Goal: Task Accomplishment & Management: Complete application form

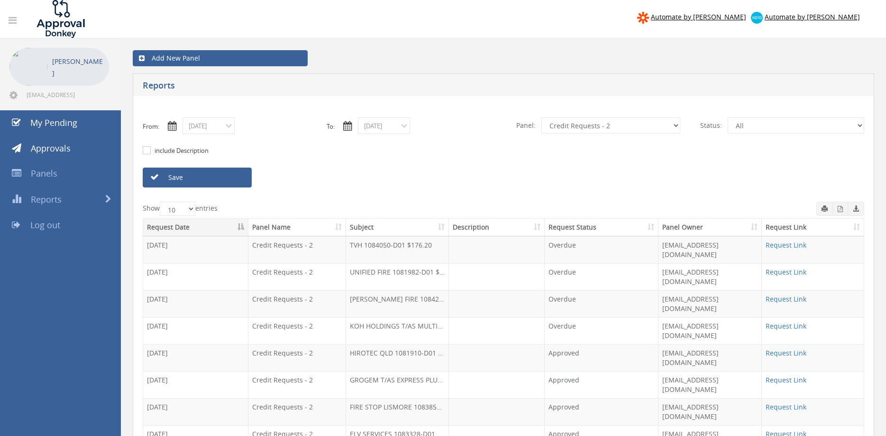
select select "number:9739"
click at [206, 174] on link "Save" at bounding box center [197, 178] width 109 height 20
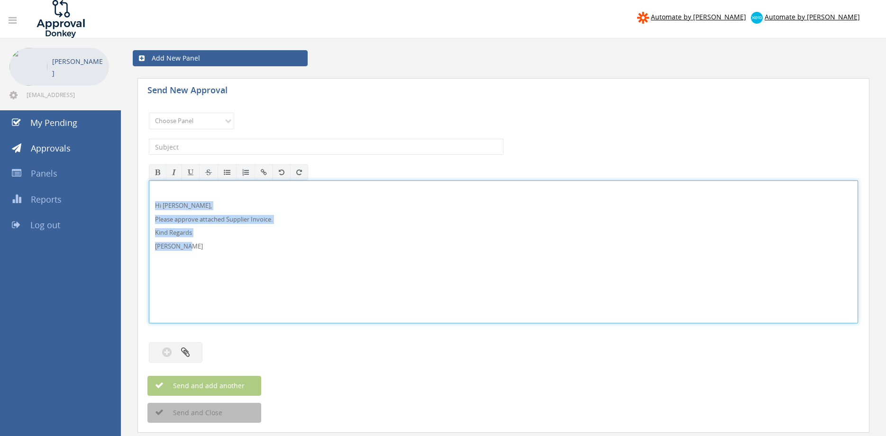
drag, startPoint x: 0, startPoint y: 0, endPoint x: 130, endPoint y: 204, distance: 242.3
click at [149, 204] on div "Hi [PERSON_NAME], Please approve attached Supplier Invoice. Kind Regards [PERSO…" at bounding box center [503, 252] width 709 height 143
copy div "Hi [PERSON_NAME], Please approve attached Supplier Invoice. Kind Regards [PERSO…"
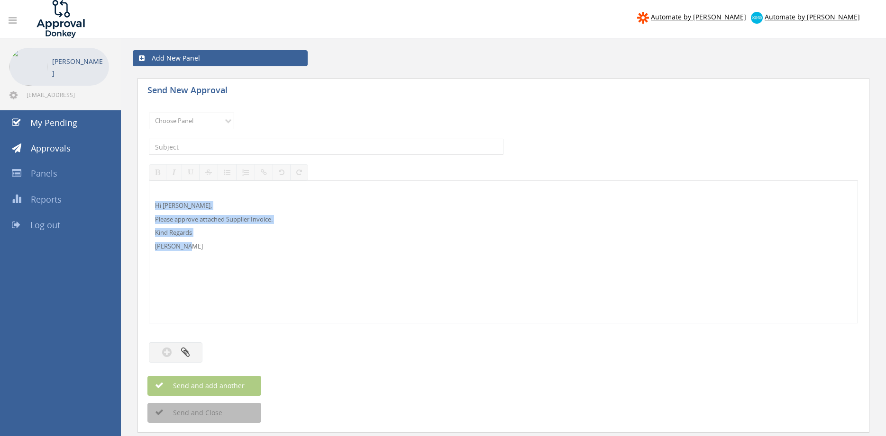
click at [149, 113] on select "Choose Panel Alarm Credits RG - 3 NZ Utilities Cable and SAI Global NZ Alarms-1…" at bounding box center [191, 121] width 85 height 17
select select "9680"
click option "Alarm Suppliers - 2" at bounding box center [0, 0] width 0 height 0
click at [251, 147] on input "text" at bounding box center [326, 147] width 354 height 16
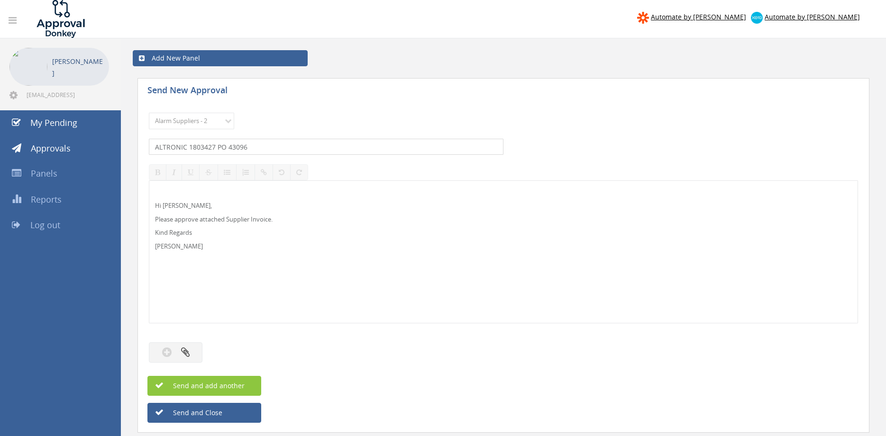
type input "ALTRONIC 1803427 PO 43096"
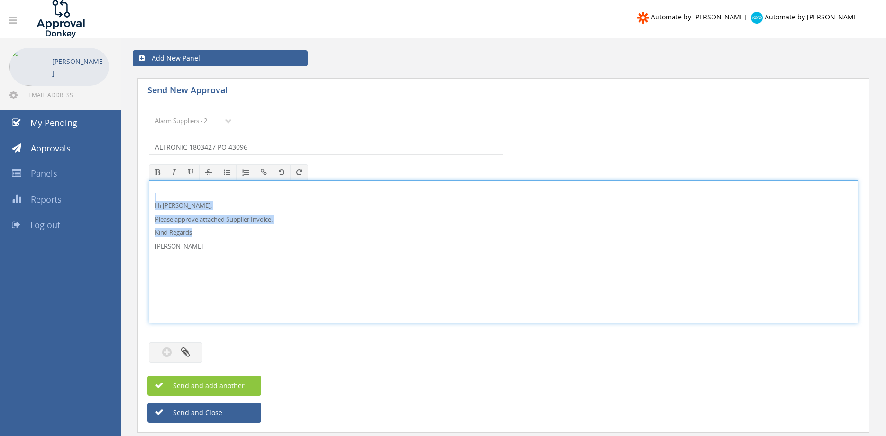
drag, startPoint x: 206, startPoint y: 254, endPoint x: 170, endPoint y: 211, distance: 55.5
click at [149, 197] on div "Hi [PERSON_NAME], Please approve attached Supplier Invoice. Kind Regards [PERSO…" at bounding box center [503, 252] width 709 height 143
copy div "Hi [PERSON_NAME], Please approve attached Supplier Invoice. Kind Regards"
click at [194, 348] on button "button" at bounding box center [176, 353] width 54 height 20
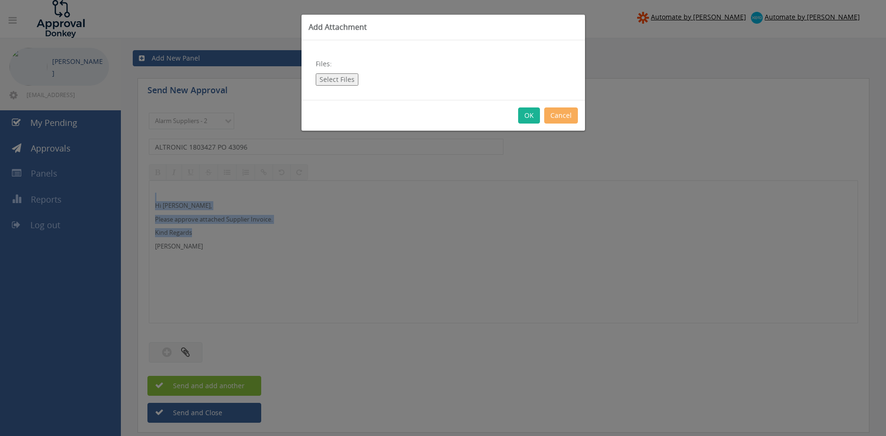
click at [336, 81] on button "Select Files" at bounding box center [337, 79] width 43 height 12
type input "C:\fakepath\ALTRONIC 1803427 [DATE] PO 43096.pdf"
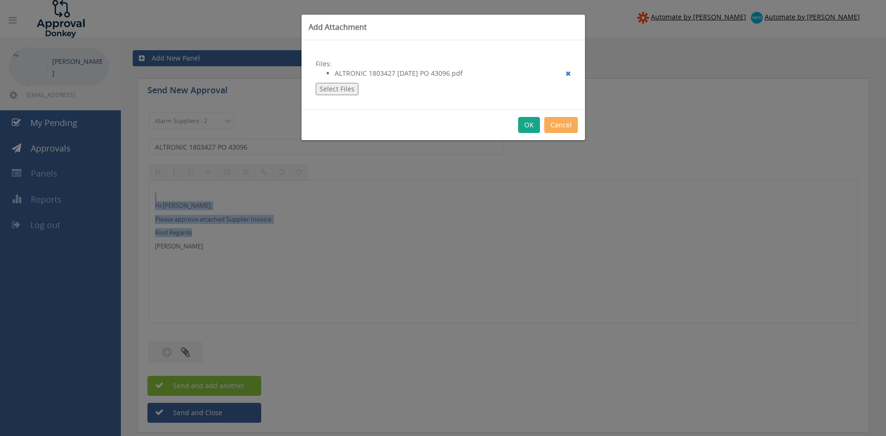
click at [528, 126] on button "OK" at bounding box center [529, 125] width 22 height 16
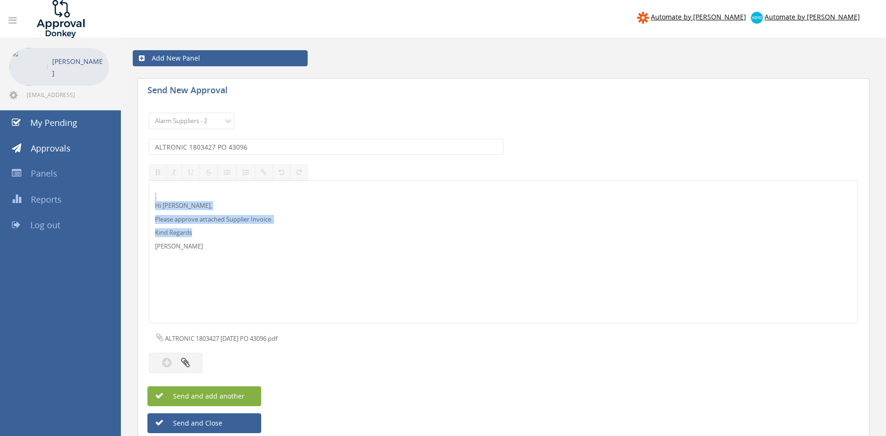
click at [245, 397] on button "Send and add another" at bounding box center [204, 397] width 114 height 20
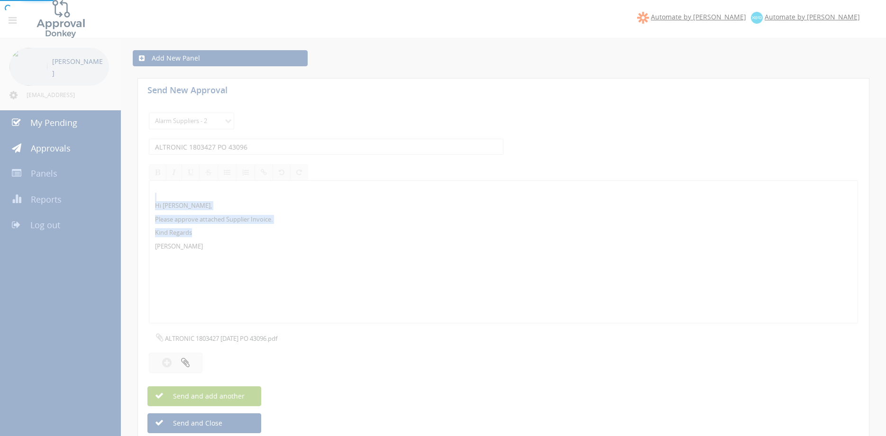
select select
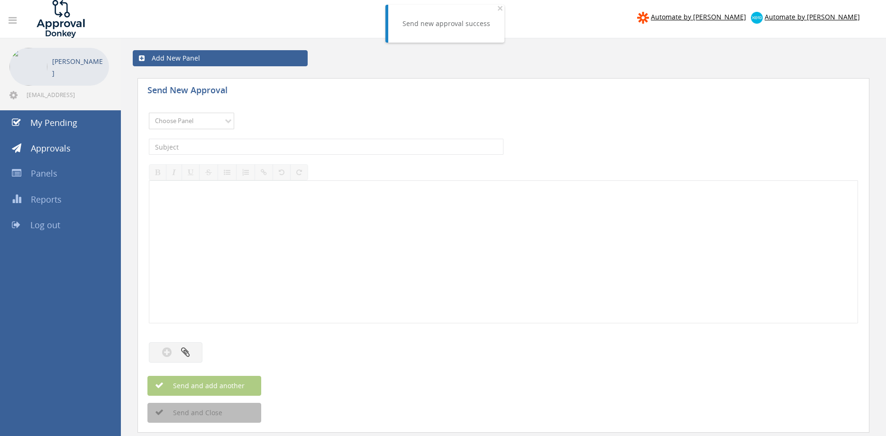
click at [219, 119] on select "Choose Panel Alarm Credits RG - 3 NZ Utilities Cable and SAI Global NZ Alarms-1…" at bounding box center [191, 121] width 85 height 17
select select "9680"
click option "Alarm Suppliers - 2" at bounding box center [0, 0] width 0 height 0
click at [261, 145] on input "text" at bounding box center [326, 147] width 354 height 16
type input "ALTRONIC 1803217 PO 43041"
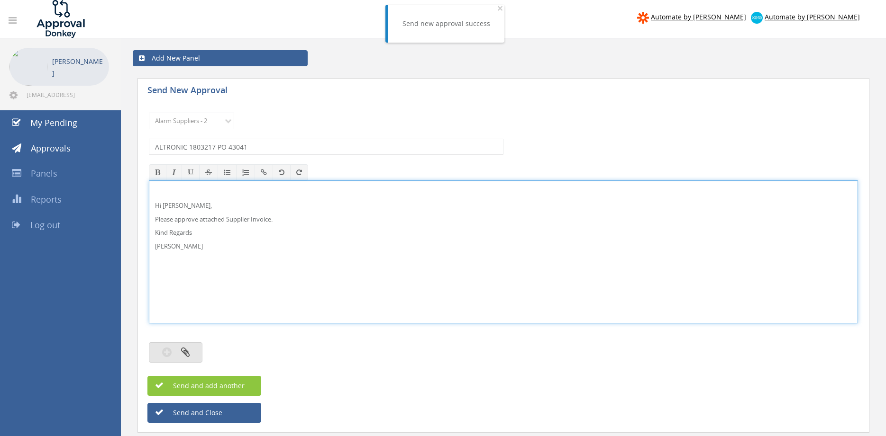
click at [190, 353] on button "button" at bounding box center [176, 353] width 54 height 20
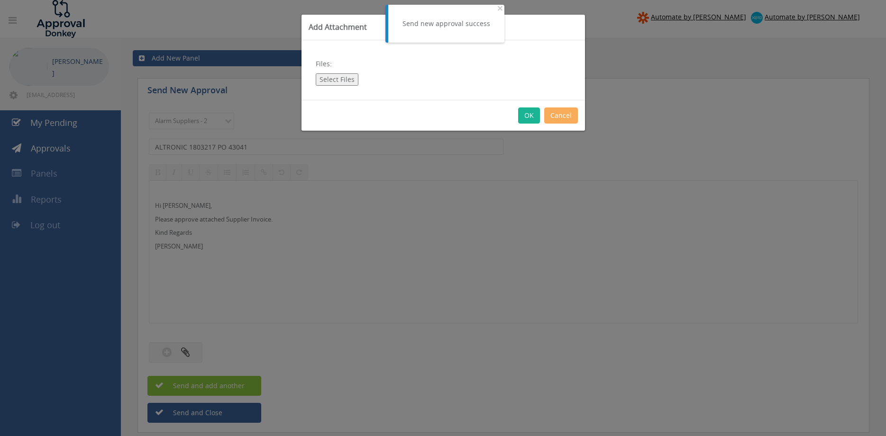
click at [342, 78] on button "Select Files" at bounding box center [337, 79] width 43 height 12
type input "C:\fakepath\ALTRONIC 1803217 [DATE] PO 43041.pdf"
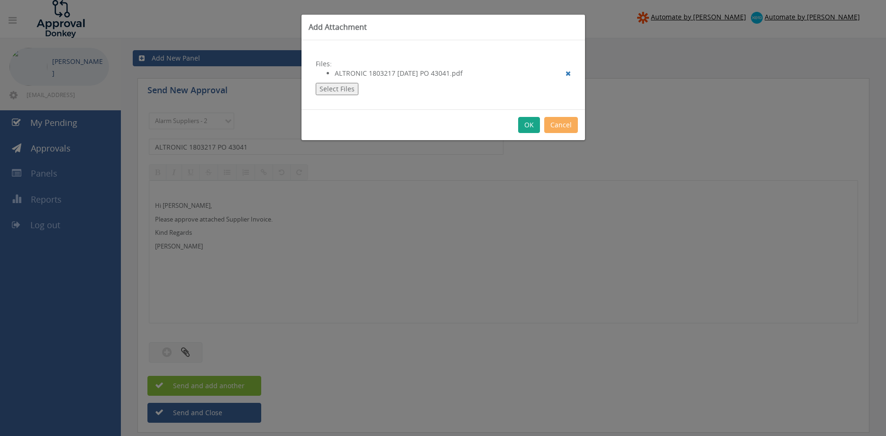
click at [533, 125] on button "OK" at bounding box center [529, 125] width 22 height 16
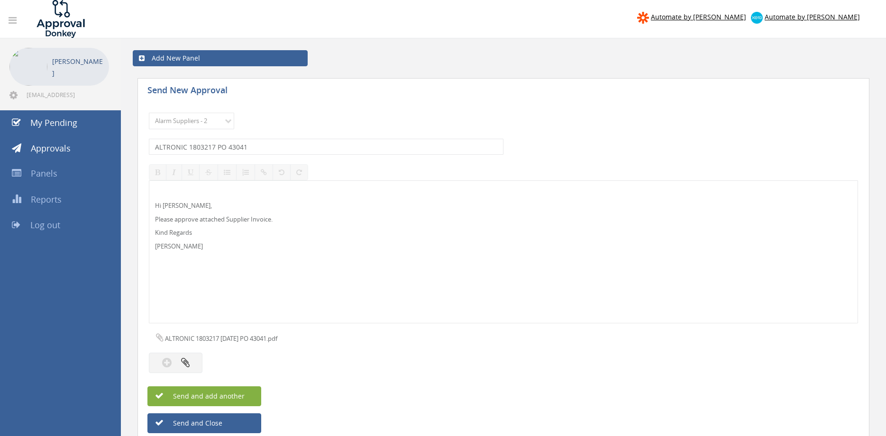
click at [252, 394] on button "Send and add another" at bounding box center [204, 397] width 114 height 20
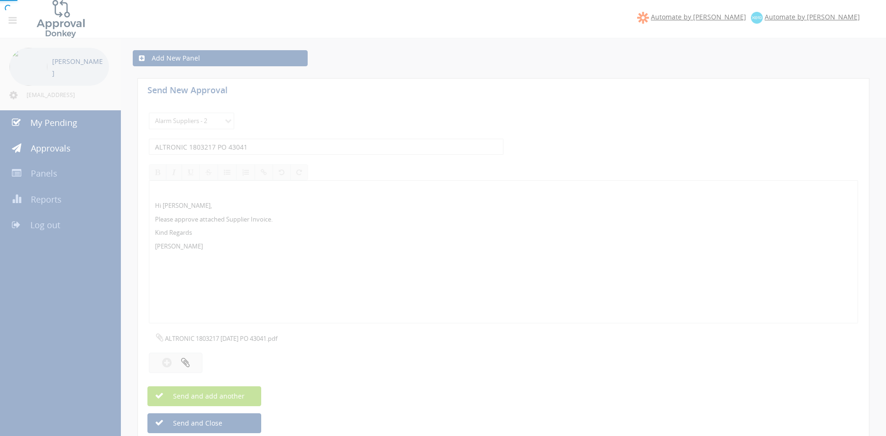
select select
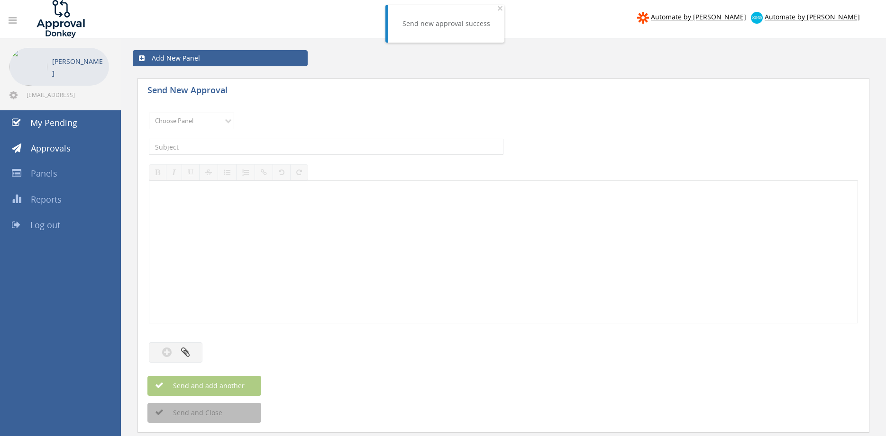
select select "9680"
click option "Alarm Suppliers - 2" at bounding box center [0, 0] width 0 height 0
click at [245, 146] on input "text" at bounding box center [326, 147] width 354 height 16
type input "ALTRONIC 1803211 PO 42983"
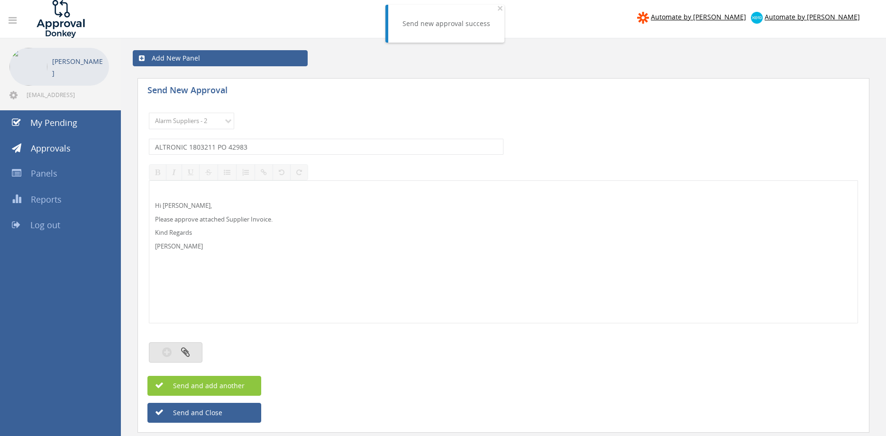
click at [195, 350] on button "button" at bounding box center [176, 353] width 54 height 20
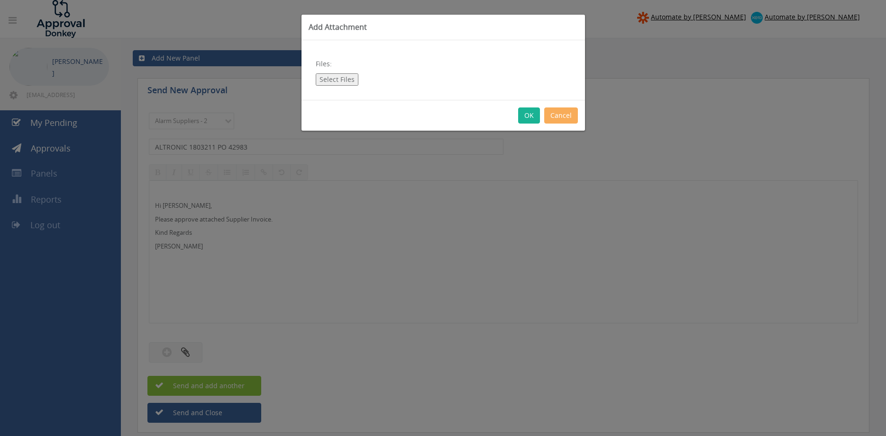
click at [345, 76] on button "Select Files" at bounding box center [337, 79] width 43 height 12
type input "C:\fakepath\ALTRONIC 1803211 [DATE] PO 42983.pdf"
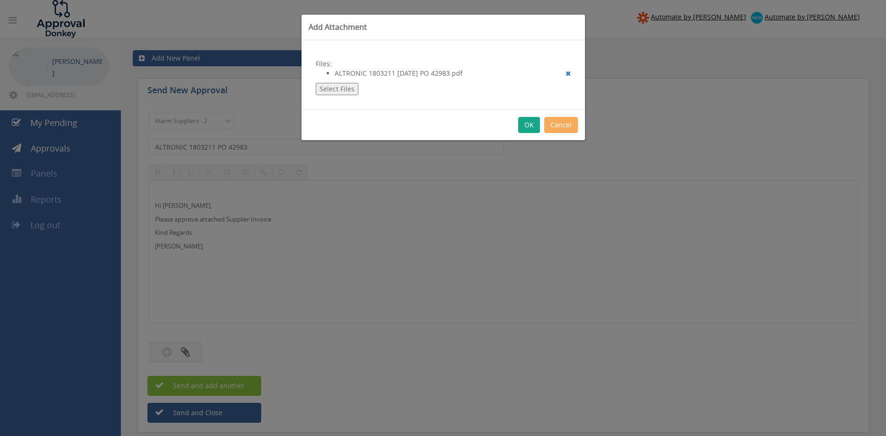
click at [531, 125] on button "OK" at bounding box center [529, 125] width 22 height 16
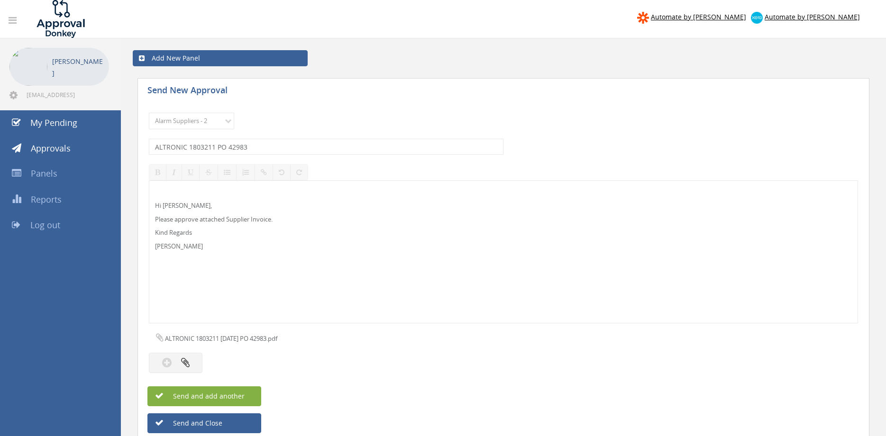
click at [234, 397] on span "Send and add another" at bounding box center [199, 396] width 92 height 9
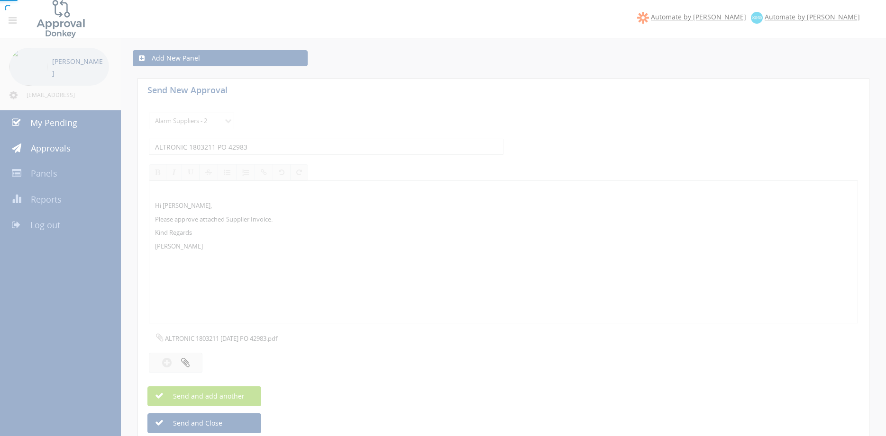
select select
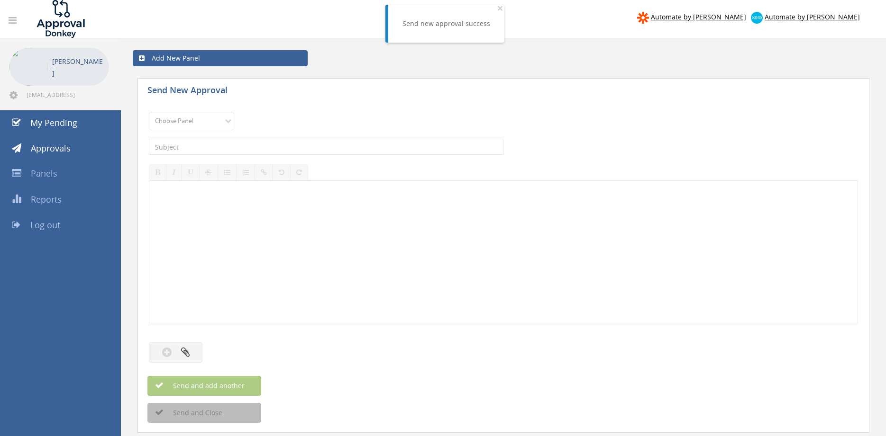
select select "9680"
click option "Alarm Suppliers - 2" at bounding box center [0, 0] width 0 height 0
click at [283, 142] on input "text" at bounding box center [326, 147] width 354 height 16
type input "ALTRONIC 1802908 PO 43058"
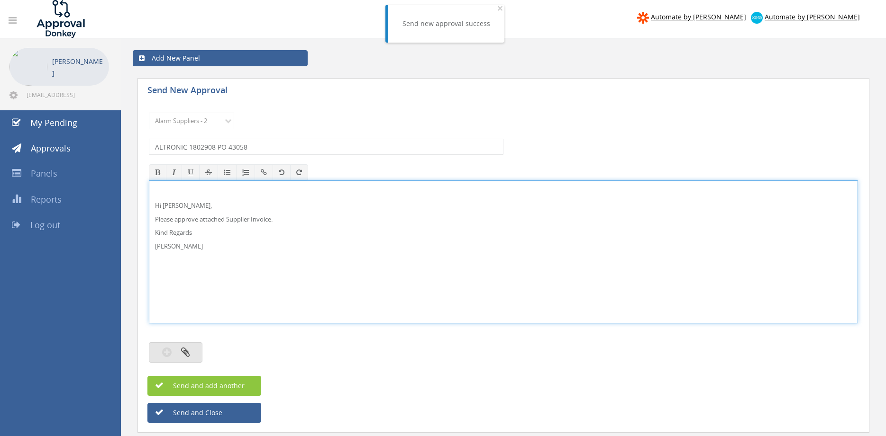
click at [190, 354] on button "button" at bounding box center [176, 353] width 54 height 20
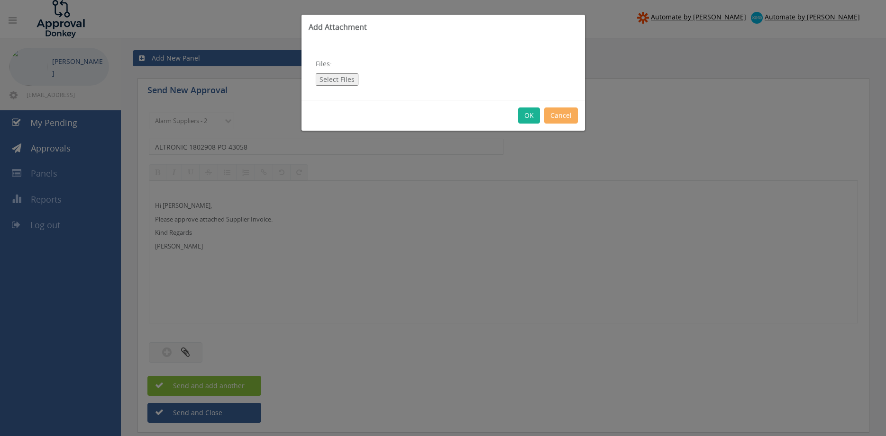
click at [327, 80] on button "Select Files" at bounding box center [337, 79] width 43 height 12
type input "C:\fakepath\ALTRONIC 1802908 [DATE] PO 43058.pdf"
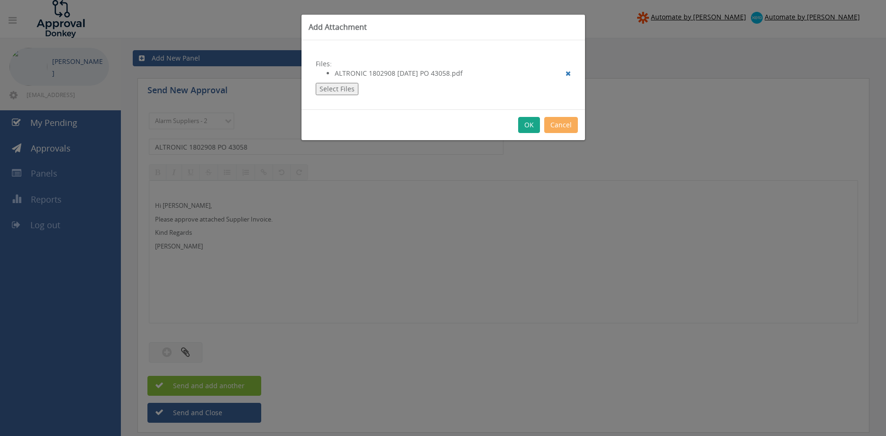
click at [534, 127] on button "OK" at bounding box center [529, 125] width 22 height 16
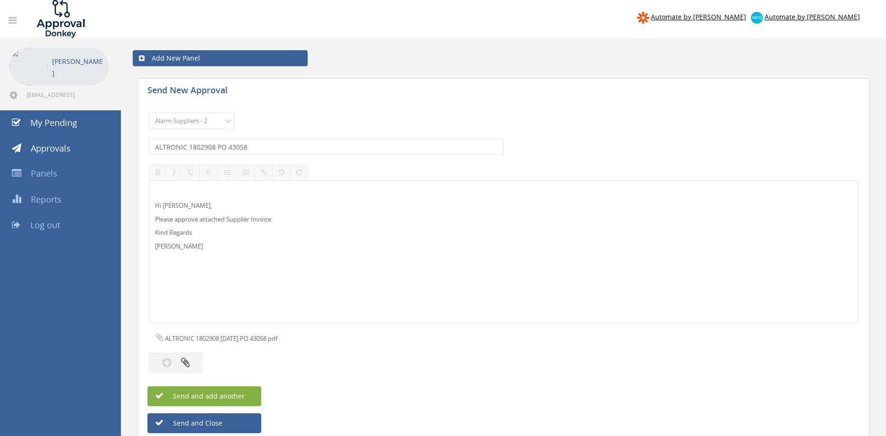
click at [247, 395] on button "Send and add another" at bounding box center [204, 397] width 114 height 20
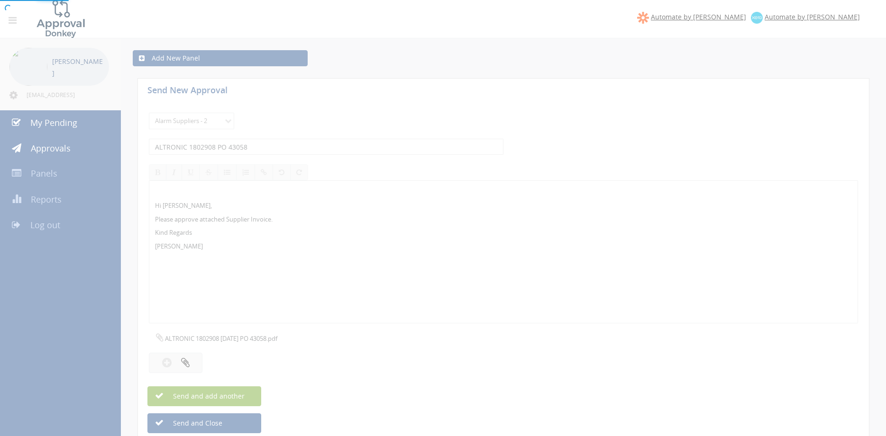
select select
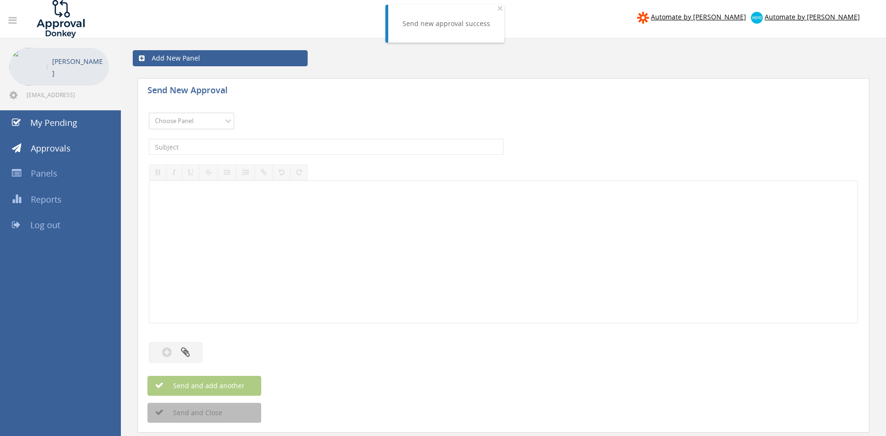
select select "9680"
click option "Alarm Suppliers - 2" at bounding box center [0, 0] width 0 height 0
click at [257, 145] on input "text" at bounding box center [326, 147] width 354 height 16
type input "ALTRONIC 1802733 PO 43041"
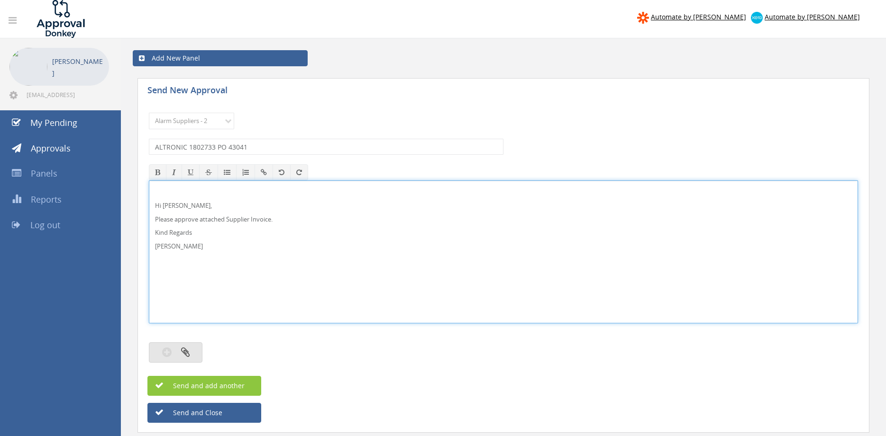
click at [181, 349] on icon "button" at bounding box center [185, 352] width 9 height 11
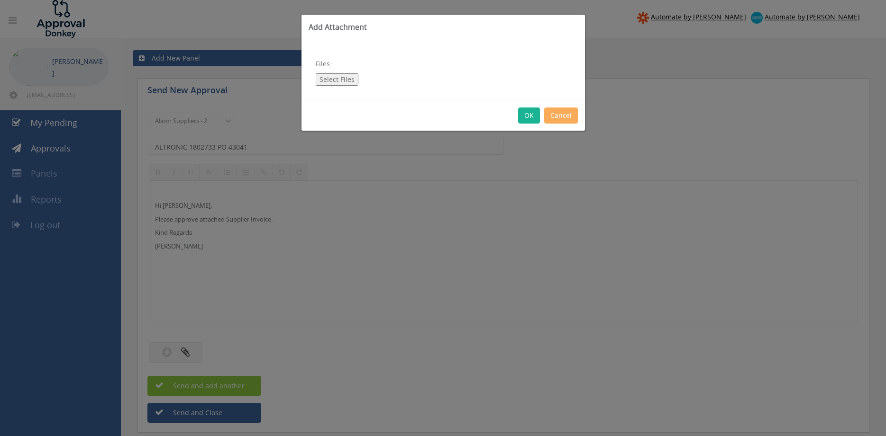
click at [343, 75] on button "Select Files" at bounding box center [337, 79] width 43 height 12
type input "C:\fakepath\ALTRONIC 1802733 [DATE] PO 43041.pdf"
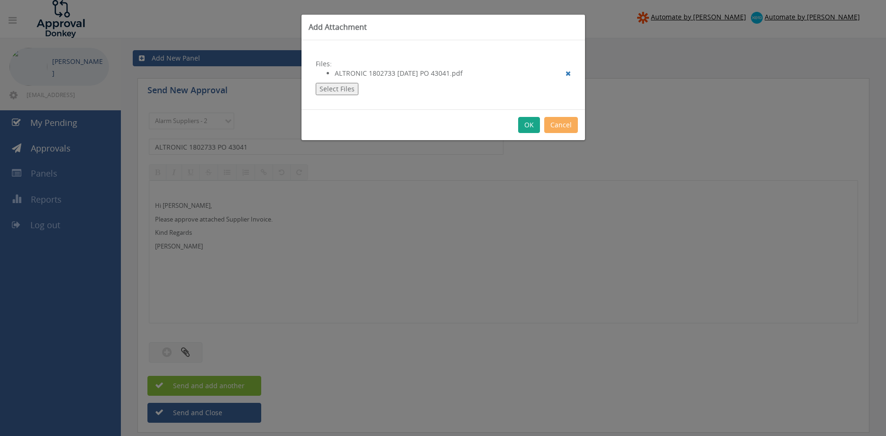
click at [528, 126] on button "OK" at bounding box center [529, 125] width 22 height 16
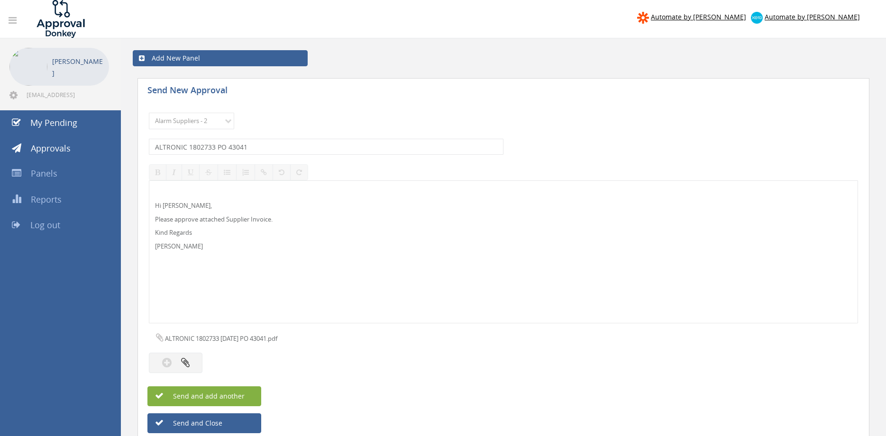
click at [241, 397] on span "Send and add another" at bounding box center [199, 396] width 92 height 9
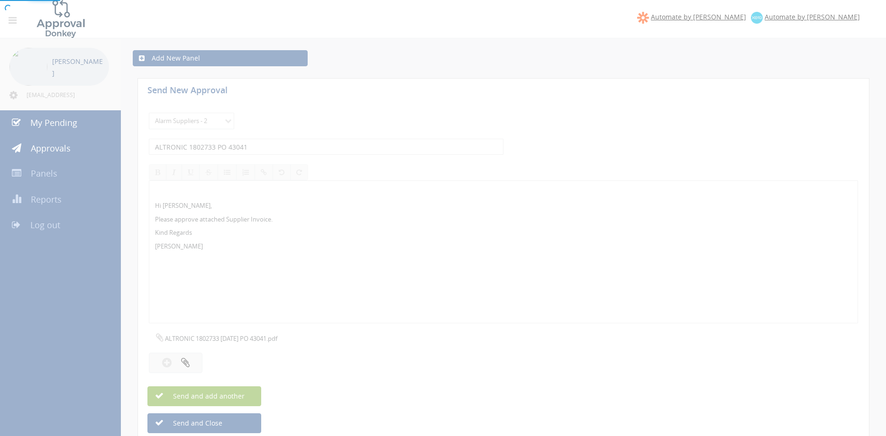
select select
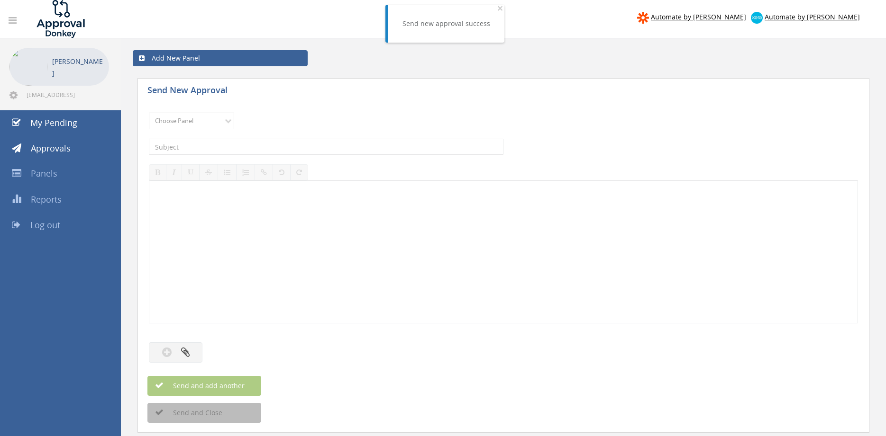
select select "9680"
click option "Alarm Suppliers - 2" at bounding box center [0, 0] width 0 height 0
click at [292, 144] on input "text" at bounding box center [326, 147] width 354 height 16
type input "ALTRONIC 1802684 PO 43039"
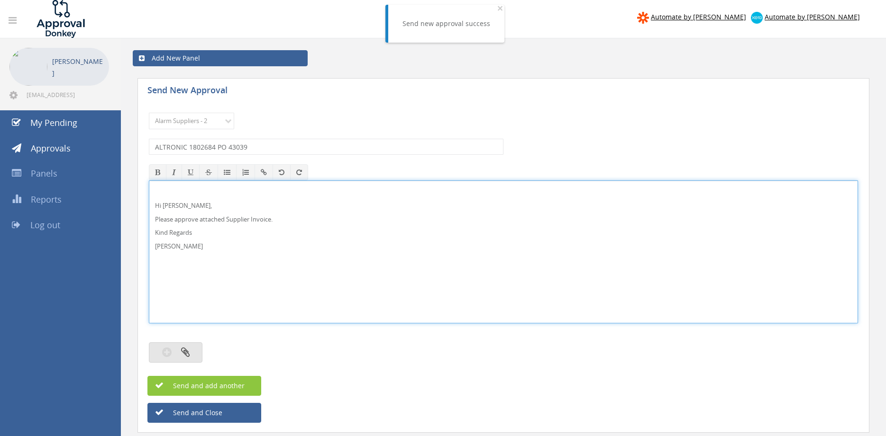
click at [191, 350] on button "button" at bounding box center [176, 353] width 54 height 20
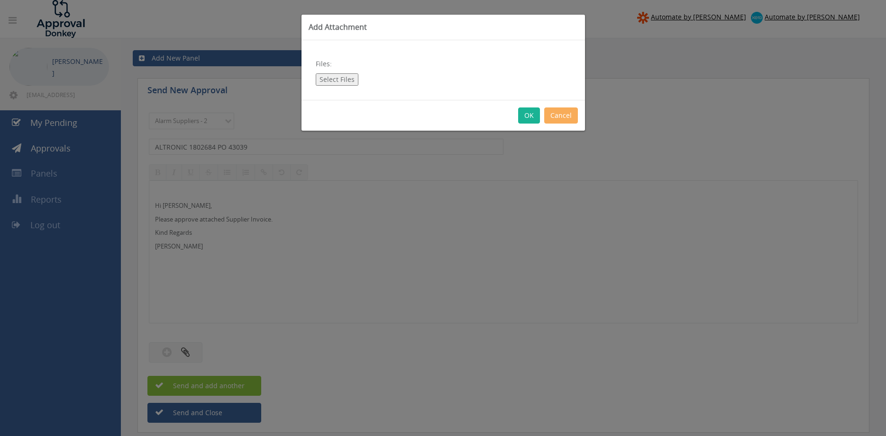
click at [347, 82] on button "Select Files" at bounding box center [337, 79] width 43 height 12
type input "C:\fakepath\ALTRONIC 1802684 [DATE] PO 43039.pdf"
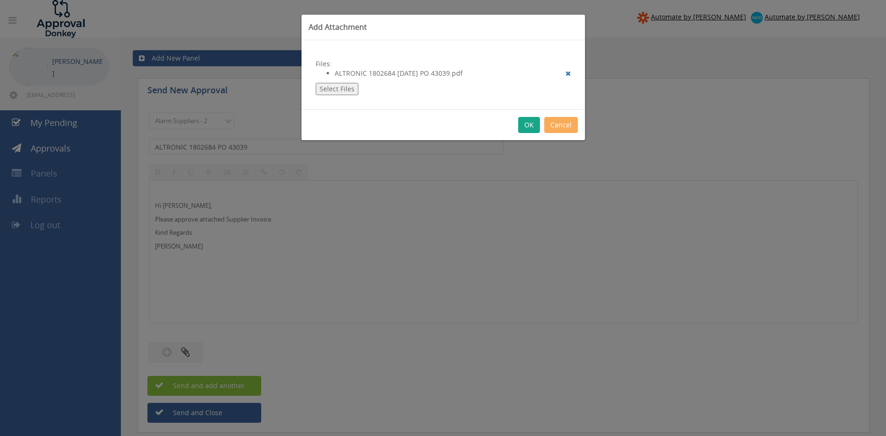
click at [533, 127] on button "OK" at bounding box center [529, 125] width 22 height 16
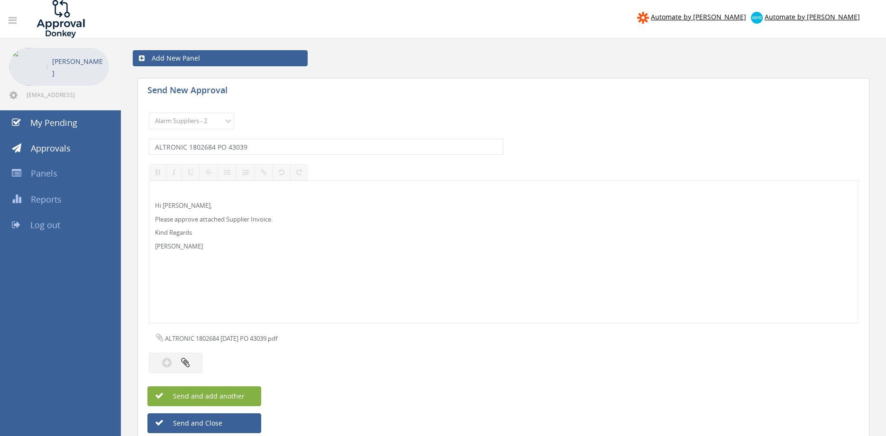
click at [250, 395] on button "Send and add another" at bounding box center [204, 397] width 114 height 20
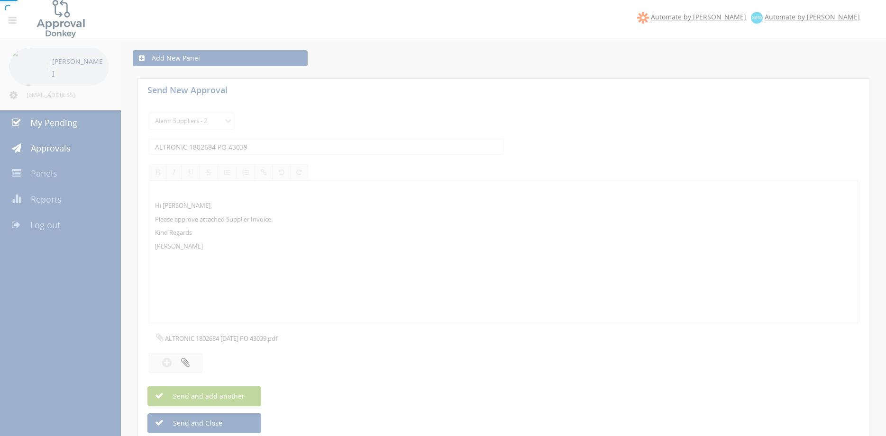
select select
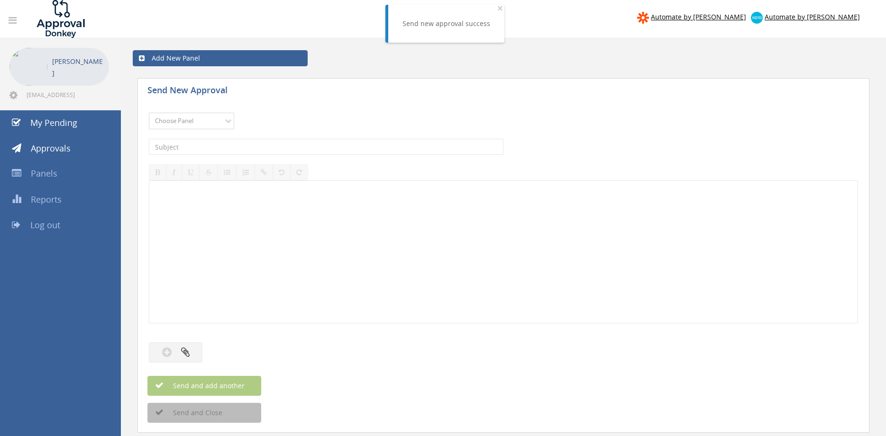
select select "9680"
click option "Alarm Suppliers - 2" at bounding box center [0, 0] width 0 height 0
click at [278, 147] on input "text" at bounding box center [326, 147] width 354 height 16
type input "ALTRONIC 1802210 PO 42797"
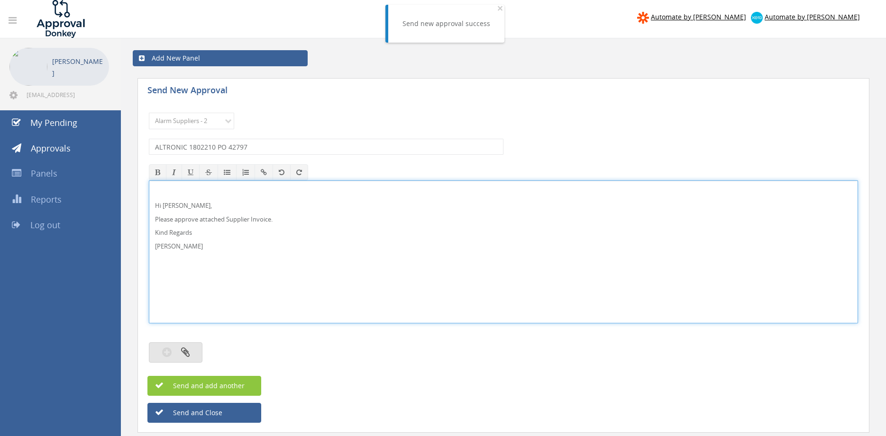
click at [193, 351] on button "button" at bounding box center [176, 353] width 54 height 20
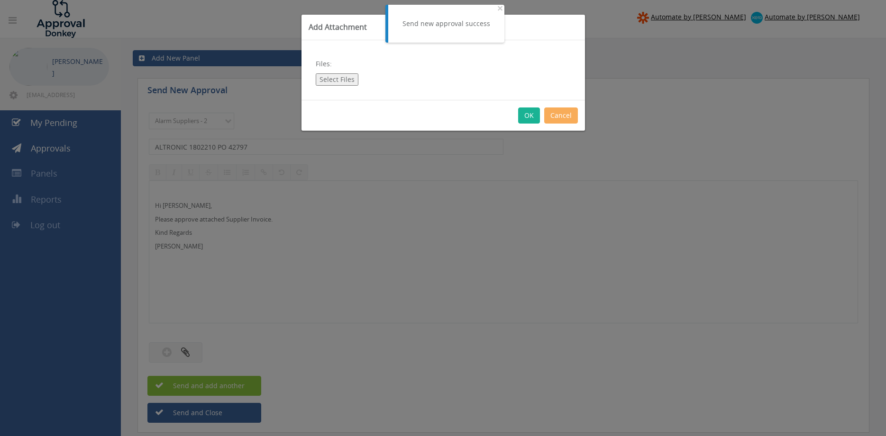
click at [342, 76] on button "Select Files" at bounding box center [337, 79] width 43 height 12
type input "C:\fakepath\ALTRONIC 1802210 [DATE] PO 42797.pdf"
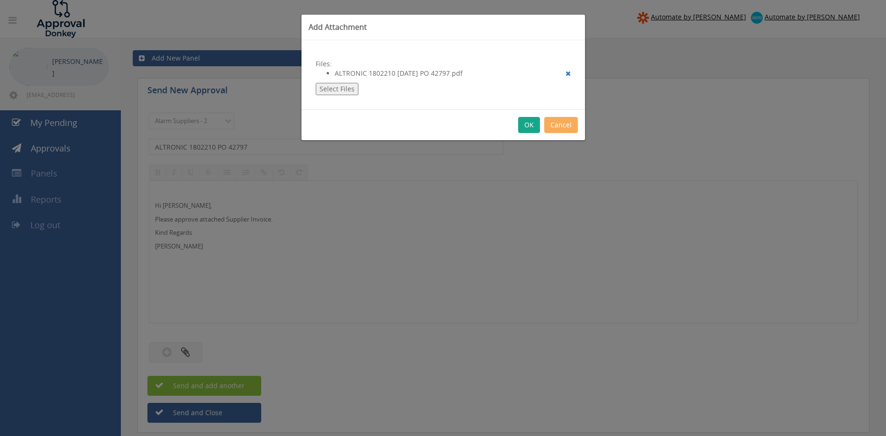
click at [530, 119] on button "OK" at bounding box center [529, 125] width 22 height 16
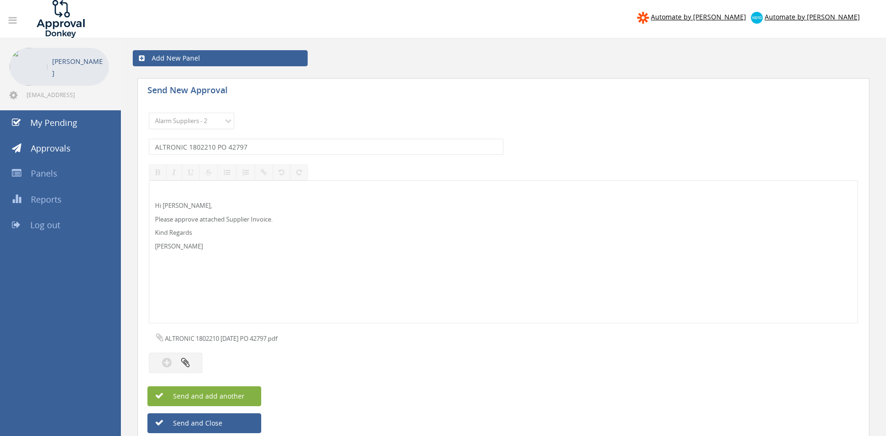
click at [248, 394] on button "Send and add another" at bounding box center [204, 397] width 114 height 20
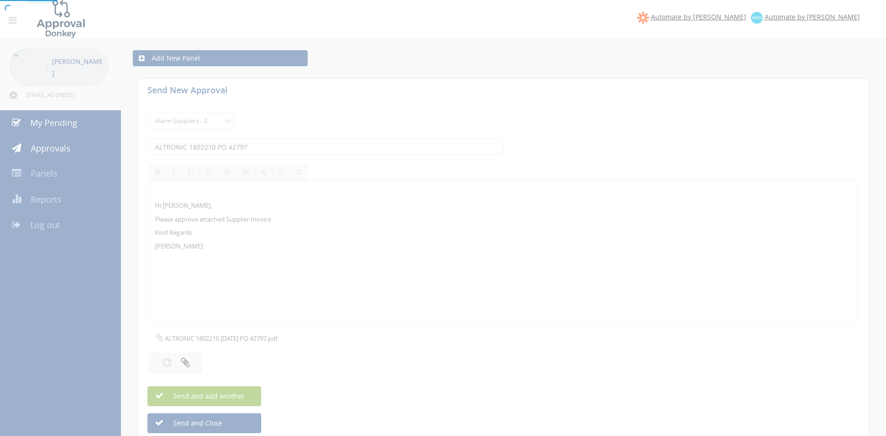
select select
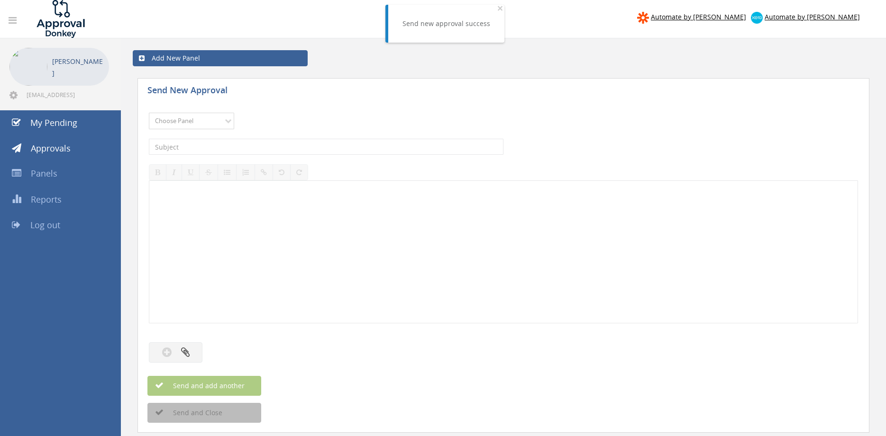
click at [193, 125] on select "Choose Panel Alarm Credits RG - 3 NZ Utilities Cable and SAI Global NZ Alarms-1…" at bounding box center [191, 121] width 85 height 17
select select "9680"
click option "Alarm Suppliers - 2" at bounding box center [0, 0] width 0 height 0
click at [244, 145] on input "text" at bounding box center [326, 147] width 354 height 16
type input "ALTRONIC 1802133 PO 43012"
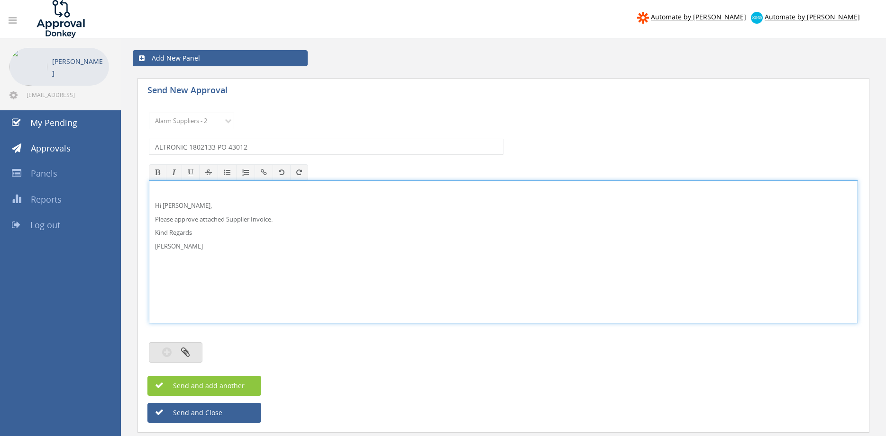
click at [190, 350] on button "button" at bounding box center [176, 353] width 54 height 20
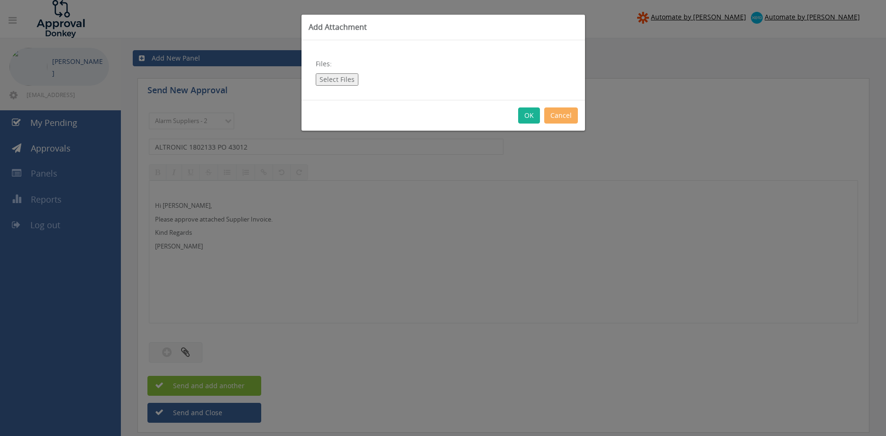
click at [342, 79] on button "Select Files" at bounding box center [337, 79] width 43 height 12
type input "C:\fakepath\ALTRONIC 1802133 [DATE] PO 43012.pdf"
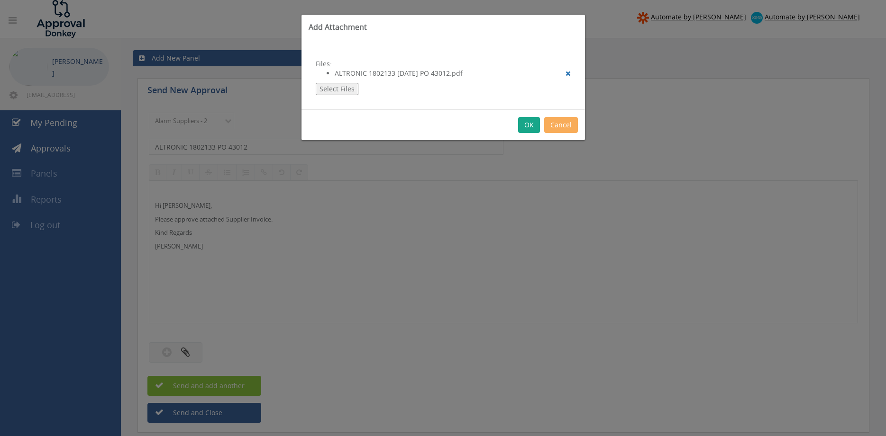
click at [530, 127] on button "OK" at bounding box center [529, 125] width 22 height 16
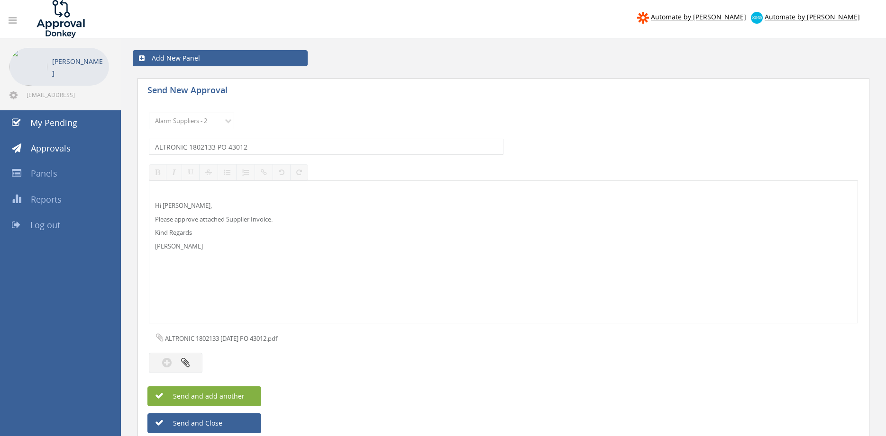
click at [245, 394] on button "Send and add another" at bounding box center [204, 397] width 114 height 20
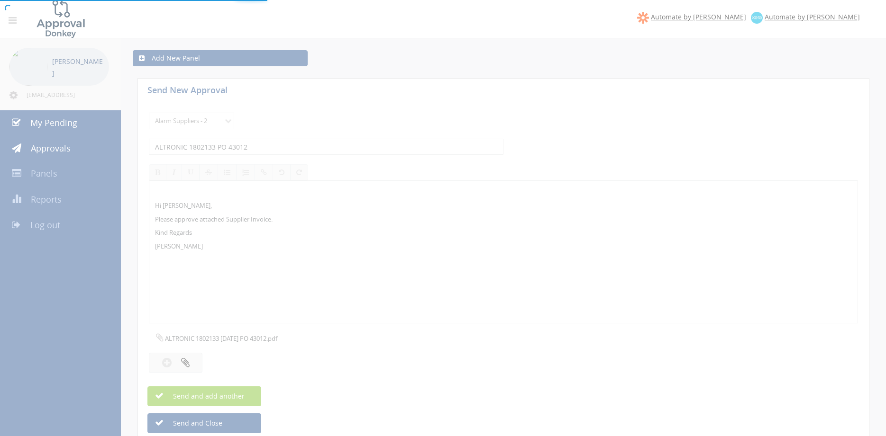
select select
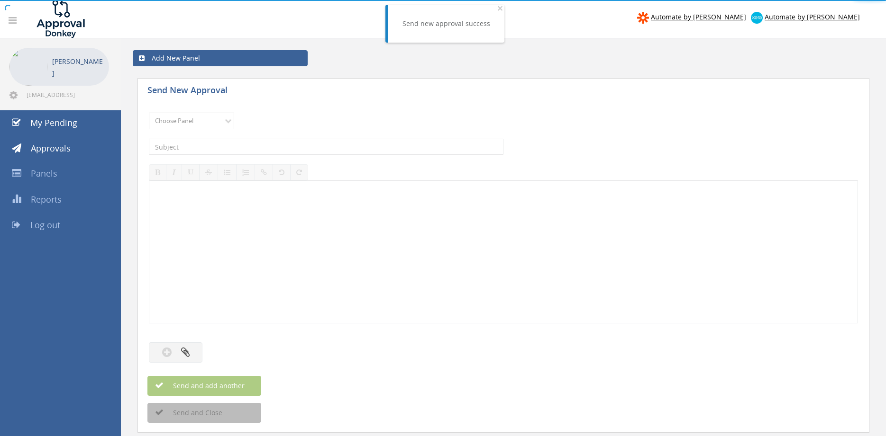
click at [149, 113] on select "Choose Panel Alarm Credits RG - 3 NZ Utilities Cable and SAI Global NZ Alarms-1…" at bounding box center [191, 121] width 85 height 17
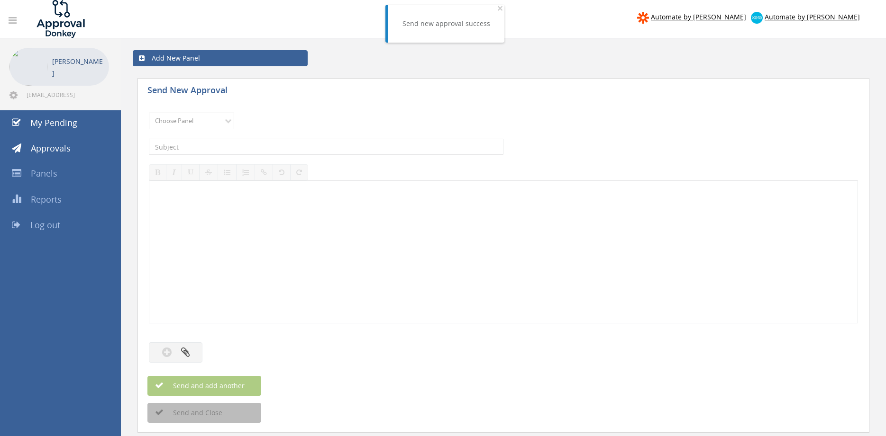
select select "9680"
click option "Alarm Suppliers - 2" at bounding box center [0, 0] width 0 height 0
click at [244, 149] on input "text" at bounding box center [326, 147] width 354 height 16
type input "ALTRONIC 1801927 PO 42995"
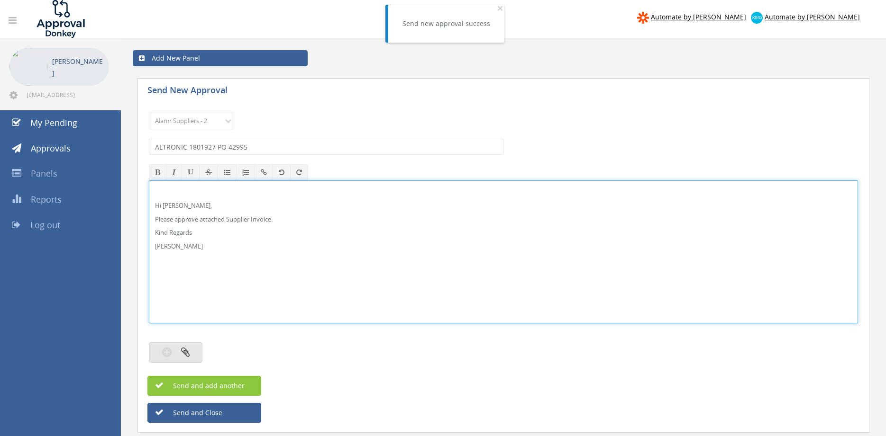
click at [183, 351] on icon "button" at bounding box center [185, 352] width 9 height 11
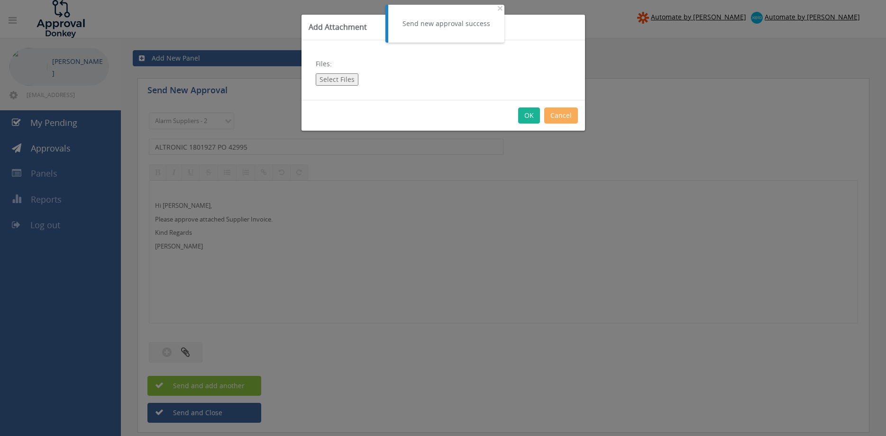
click at [345, 78] on button "Select Files" at bounding box center [337, 79] width 43 height 12
type input "C:\fakepath\ALTRONIC 1801927 [DATE] PO 42995.pdf"
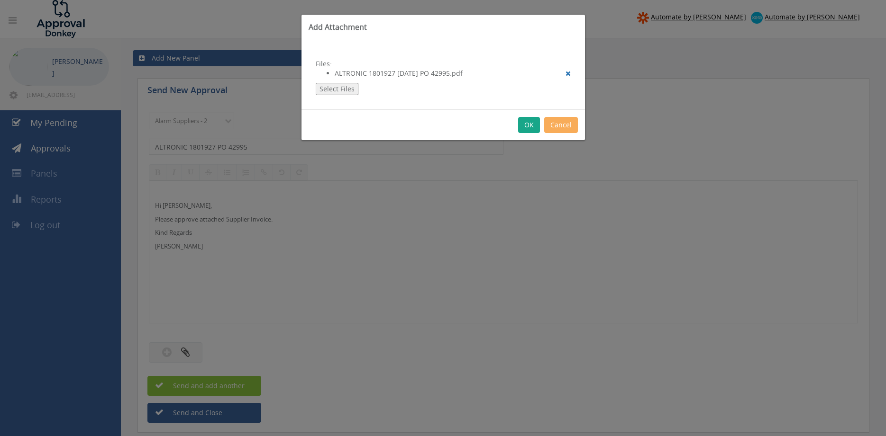
click at [527, 129] on button "OK" at bounding box center [529, 125] width 22 height 16
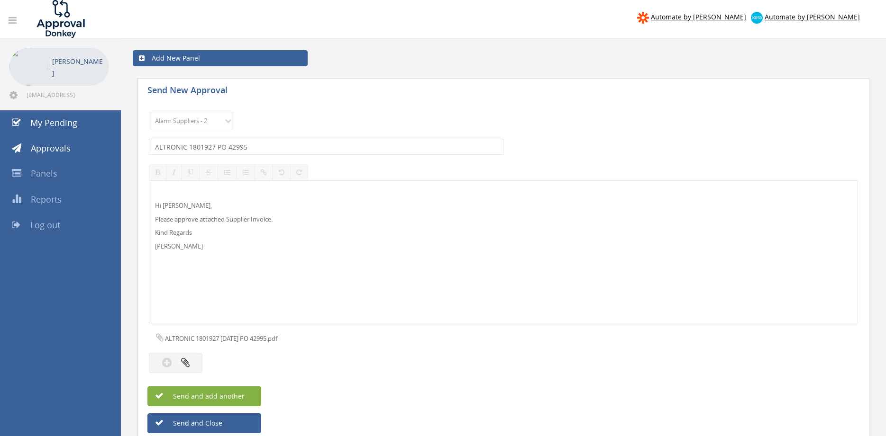
click at [246, 395] on button "Send and add another" at bounding box center [204, 397] width 114 height 20
select select
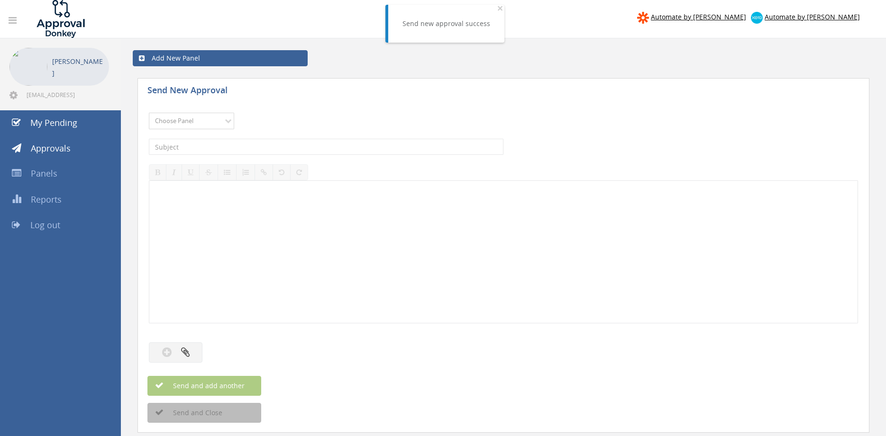
select select "9680"
click option "Alarm Suppliers - 2" at bounding box center [0, 0] width 0 height 0
click at [265, 149] on input "text" at bounding box center [326, 147] width 354 height 16
type input "ALTRONIC 1801850 PO 42982"
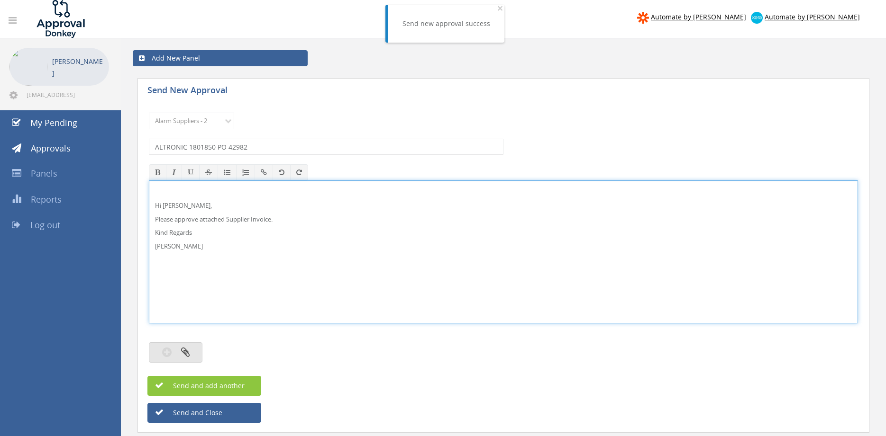
click at [192, 354] on button "button" at bounding box center [176, 353] width 54 height 20
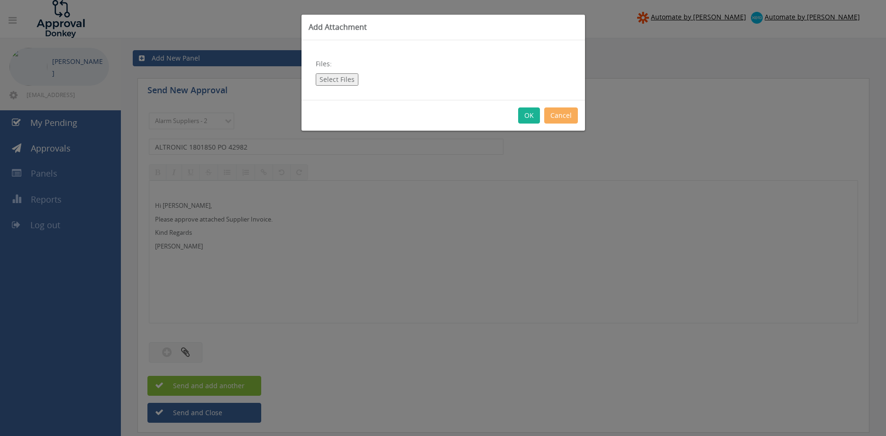
click at [345, 82] on button "Select Files" at bounding box center [337, 79] width 43 height 12
type input "C:\fakepath\ALTRONIC 1801850 [DATE] PO 42982.pdf"
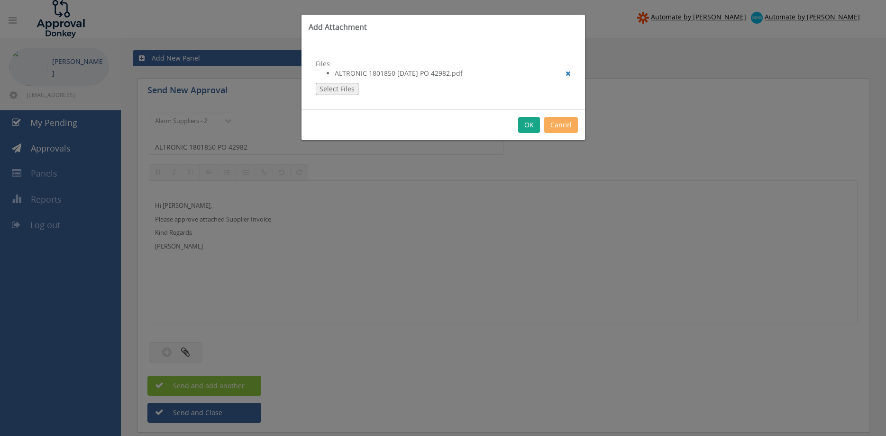
click at [526, 124] on button "OK" at bounding box center [529, 125] width 22 height 16
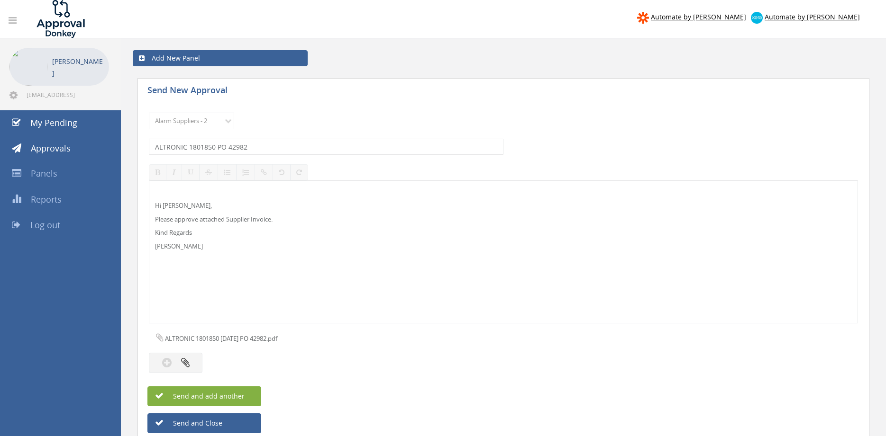
click at [240, 400] on span "Send and add another" at bounding box center [199, 396] width 92 height 9
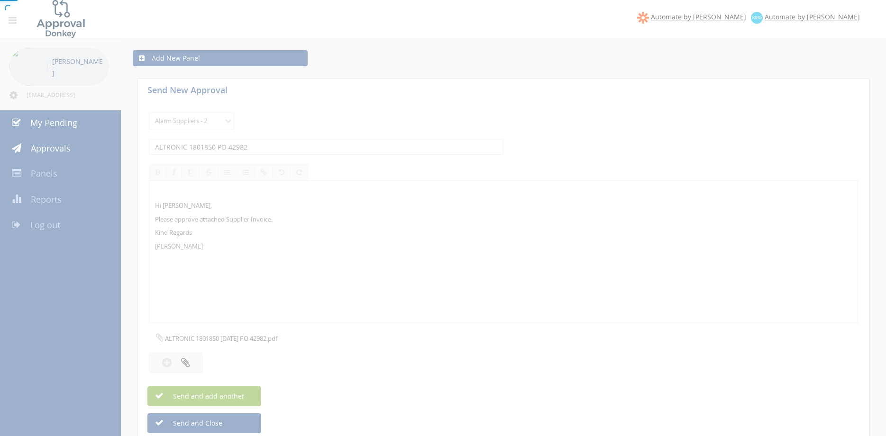
select select
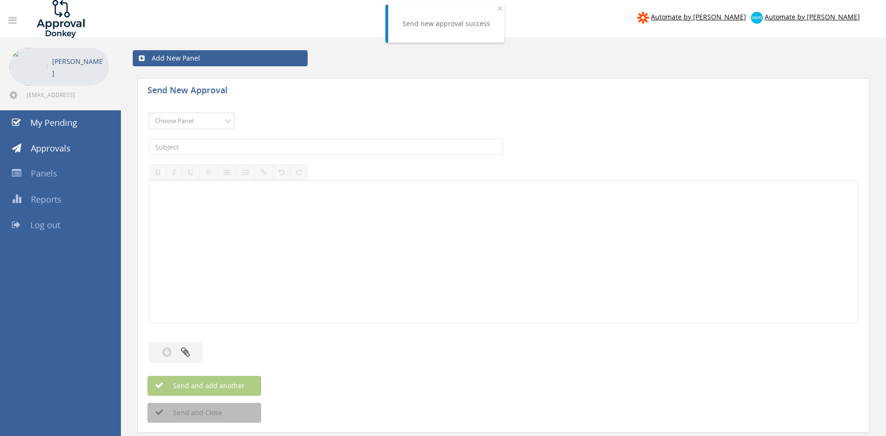
select select "9680"
click option "Alarm Suppliers - 2" at bounding box center [0, 0] width 0 height 0
click at [277, 148] on input "text" at bounding box center [326, 147] width 354 height 16
type input "T"
type input "ALTRONIC 1801816 PO 42983"
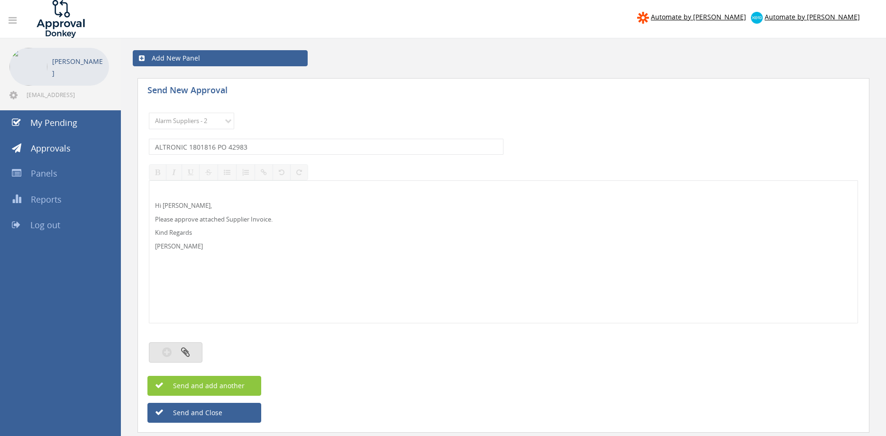
click at [188, 347] on button "button" at bounding box center [176, 353] width 54 height 20
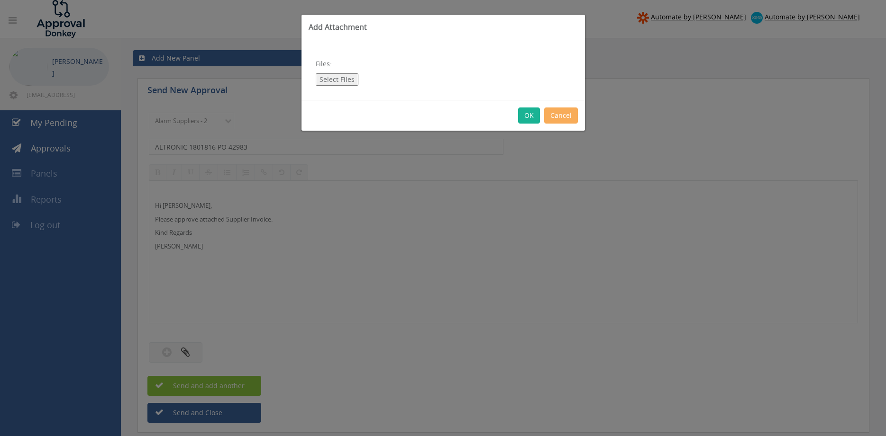
click at [345, 77] on button "Select Files" at bounding box center [337, 79] width 43 height 12
type input "C:\fakepath\ALTRONIC 1801816 [DATE] PO 42983.pdf"
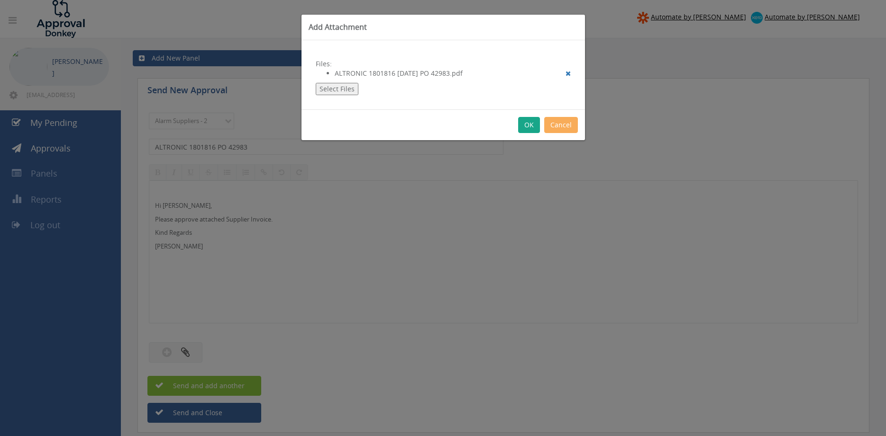
click at [528, 124] on button "OK" at bounding box center [529, 125] width 22 height 16
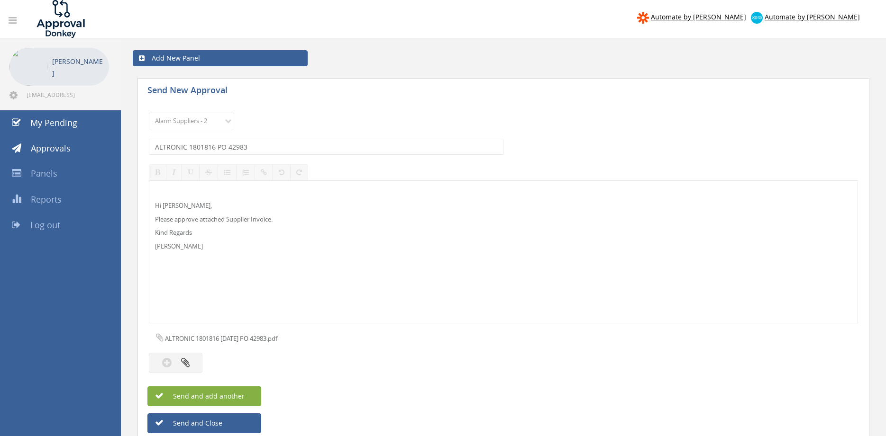
click at [242, 398] on span "Send and add another" at bounding box center [199, 396] width 92 height 9
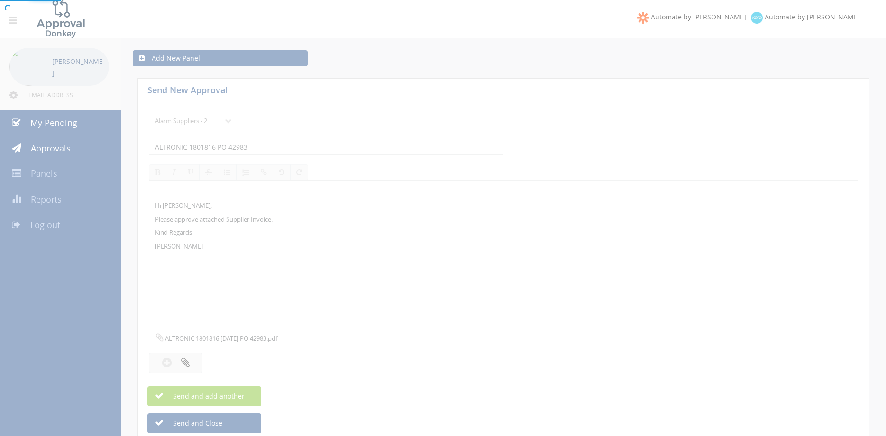
select select
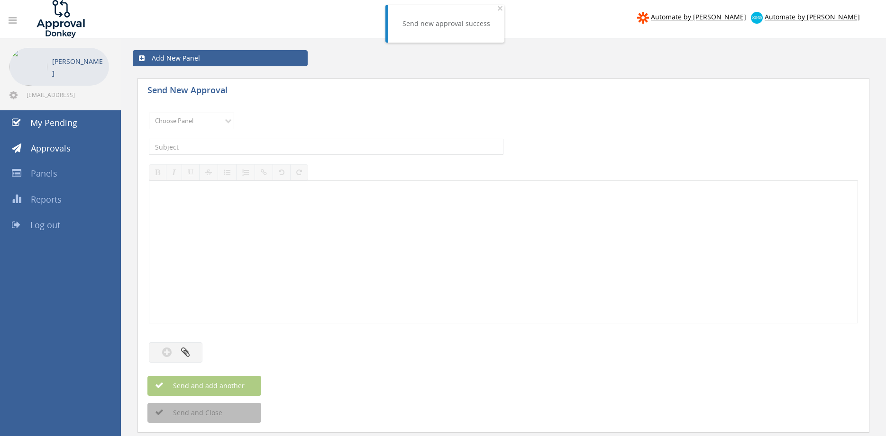
select select "9680"
click option "Alarm Suppliers - 2" at bounding box center [0, 0] width 0 height 0
click at [265, 146] on input "text" at bounding box center [326, 147] width 354 height 16
type input "ALTRONIC 1801758 PO 42974"
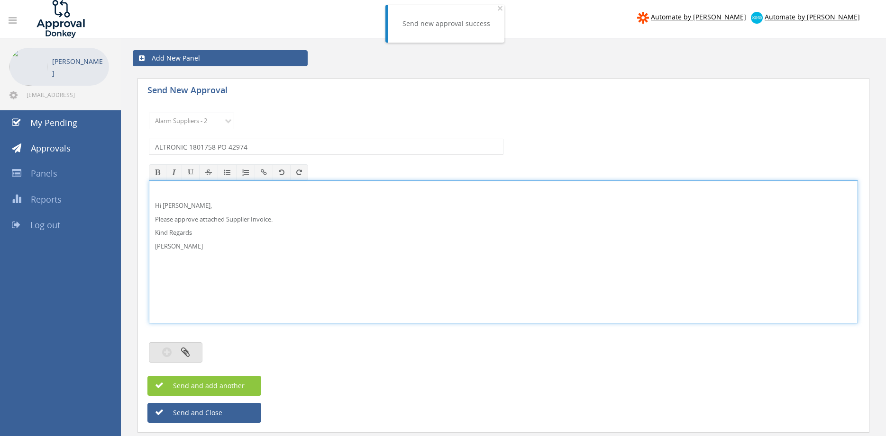
click at [191, 350] on button "button" at bounding box center [176, 353] width 54 height 20
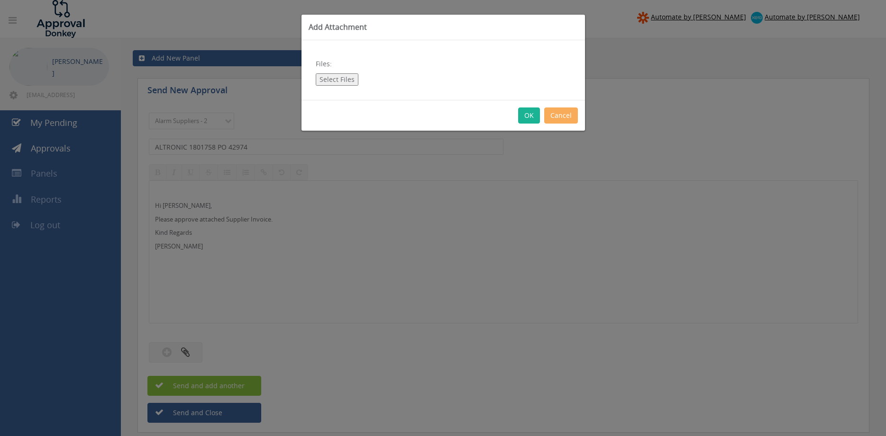
click at [345, 82] on button "Select Files" at bounding box center [337, 79] width 43 height 12
type input "C:\fakepath\ALTRONIC 1801758 [DATE] PO 42974.pdf"
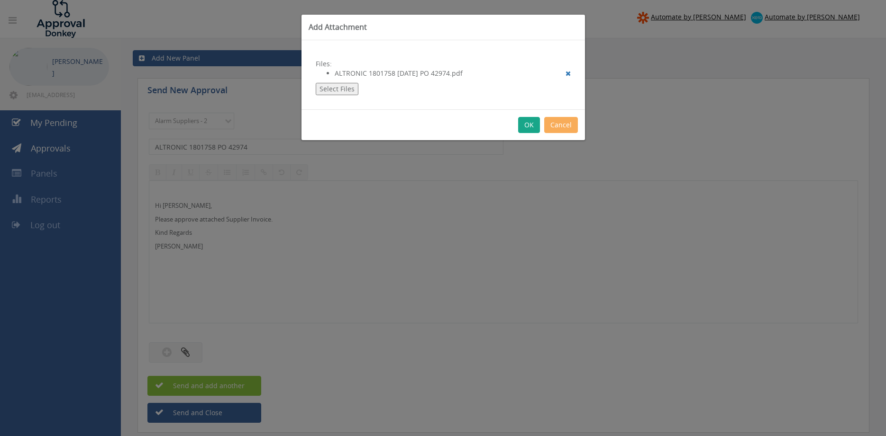
click at [527, 120] on button "OK" at bounding box center [529, 125] width 22 height 16
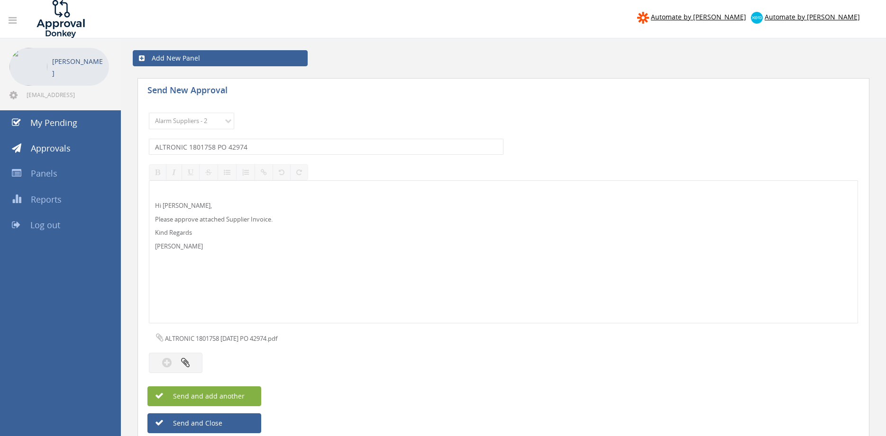
click at [240, 392] on span "Send and add another" at bounding box center [199, 396] width 92 height 9
select select
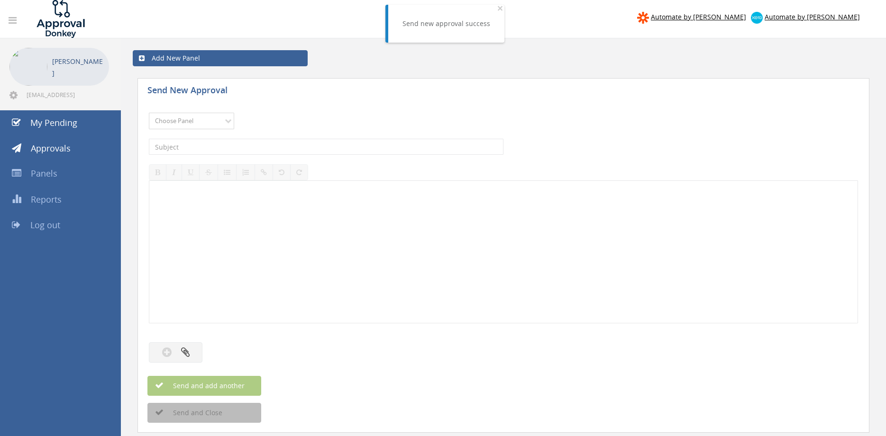
click at [149, 113] on select "Choose Panel Alarm Credits RG - 3 NZ Utilities Cable and SAI Global NZ Alarms-1…" at bounding box center [191, 121] width 85 height 17
select select "9680"
click option "Alarm Suppliers - 2" at bounding box center [0, 0] width 0 height 0
click at [264, 149] on input "text" at bounding box center [326, 147] width 354 height 16
type input "ALTRONIC 1801325 PO 42936"
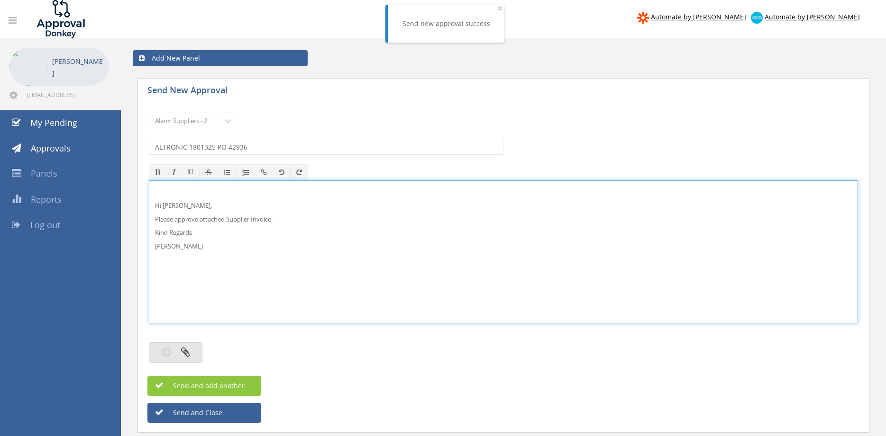
click at [191, 354] on button "button" at bounding box center [176, 353] width 54 height 20
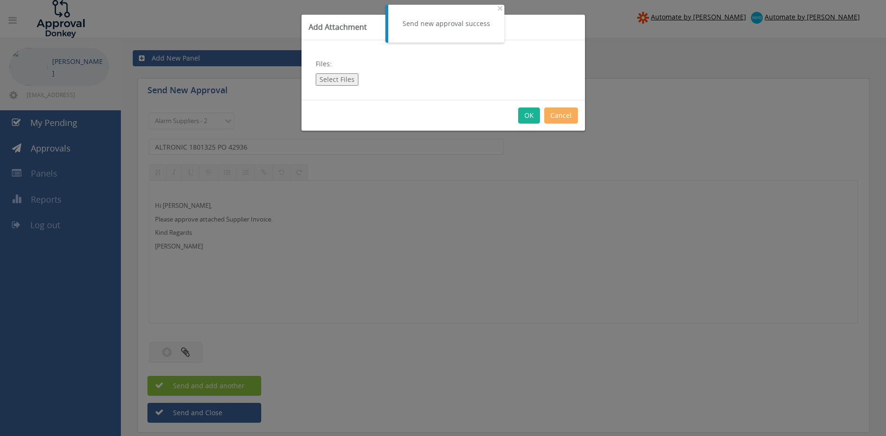
click at [344, 79] on button "Select Files" at bounding box center [337, 79] width 43 height 12
type input "C:\fakepath\ALTRONIC 1801325 [DATE] PO 42936.pdf"
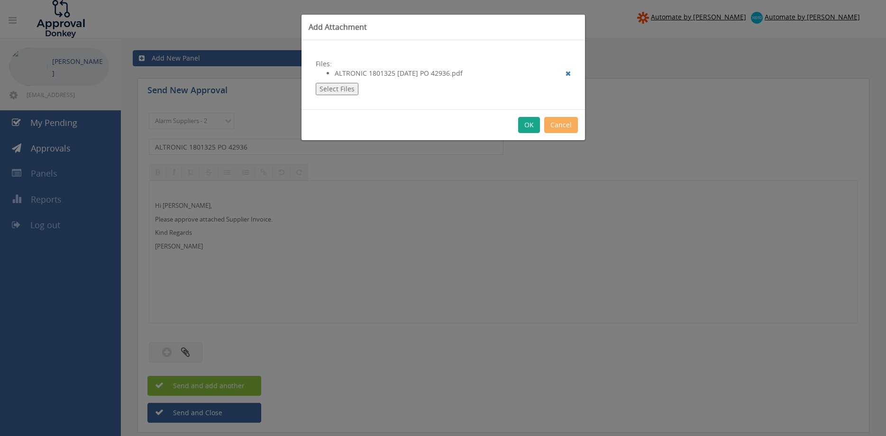
click at [527, 128] on button "OK" at bounding box center [529, 125] width 22 height 16
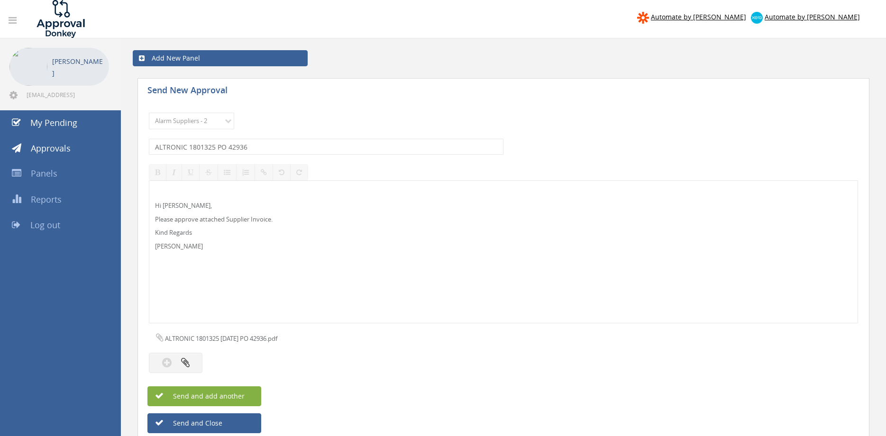
click at [244, 393] on span "Send and add another" at bounding box center [199, 396] width 92 height 9
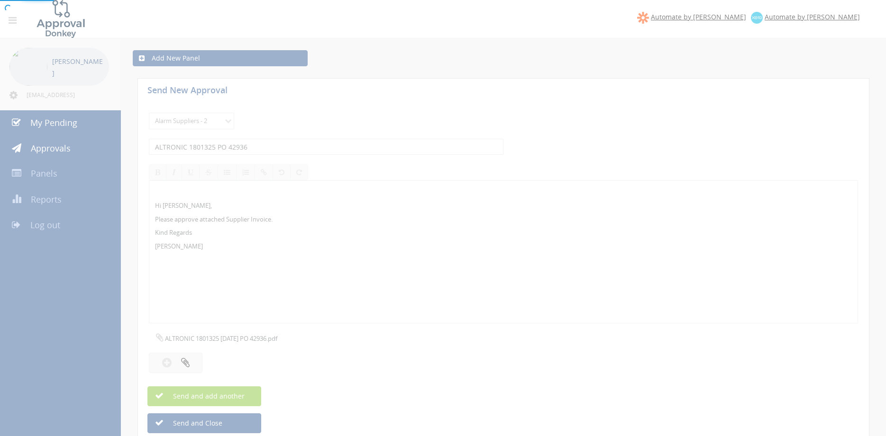
select select
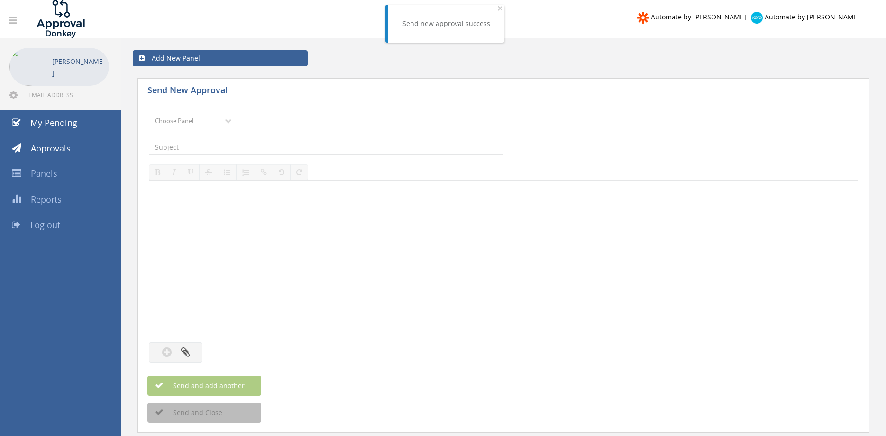
select select "9680"
click option "Alarm Suppliers - 2" at bounding box center [0, 0] width 0 height 0
click at [281, 144] on input "text" at bounding box center [326, 147] width 354 height 16
type input "ALTRONIC 1801324 PO 42936"
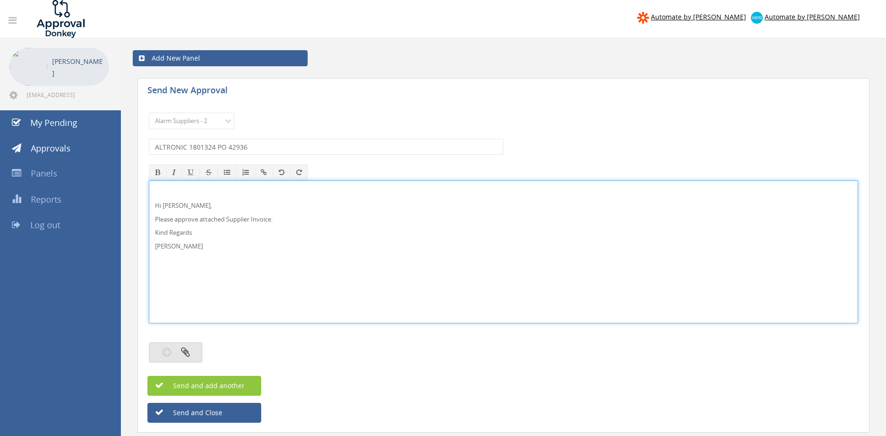
click at [192, 354] on button "button" at bounding box center [176, 353] width 54 height 20
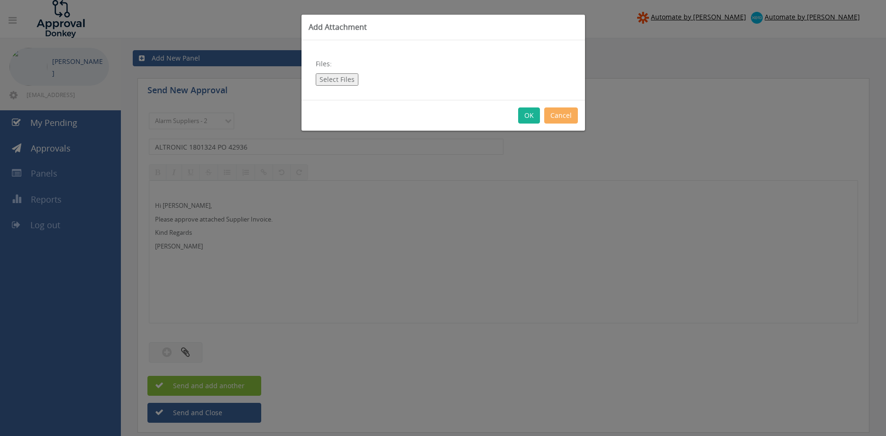
click at [347, 79] on button "Select Files" at bounding box center [337, 79] width 43 height 12
type input "C:\fakepath\ALTRONIC 1801324 [DATE] PO 42936.pdf"
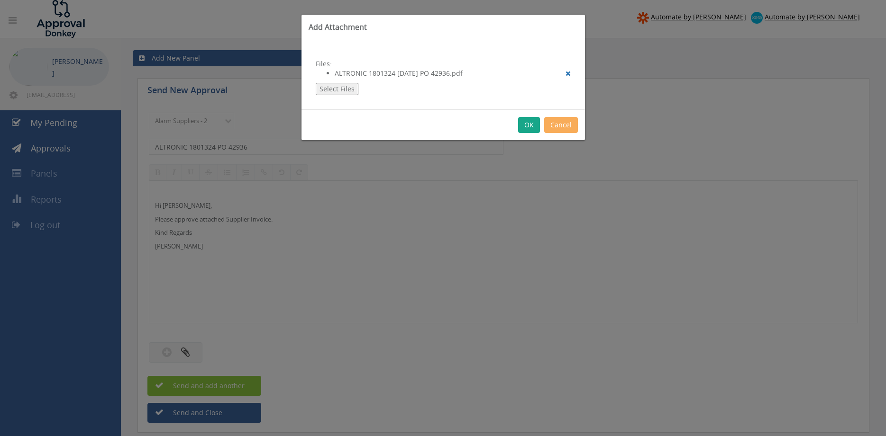
click at [530, 124] on button "OK" at bounding box center [529, 125] width 22 height 16
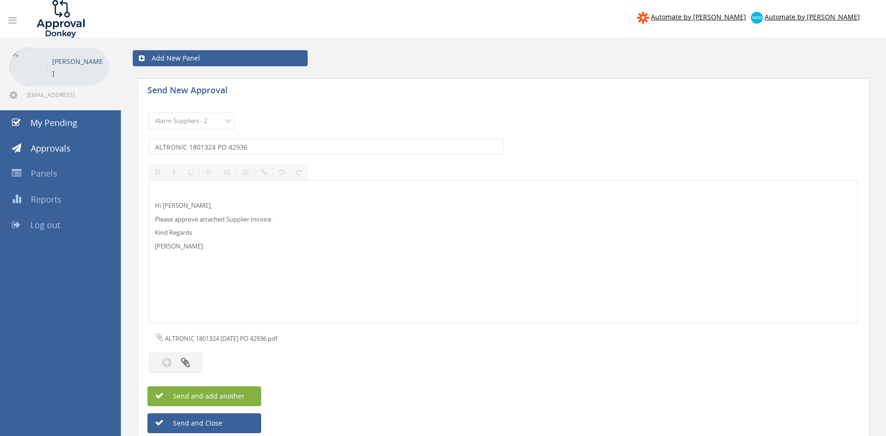
click at [242, 393] on span "Send and add another" at bounding box center [199, 396] width 92 height 9
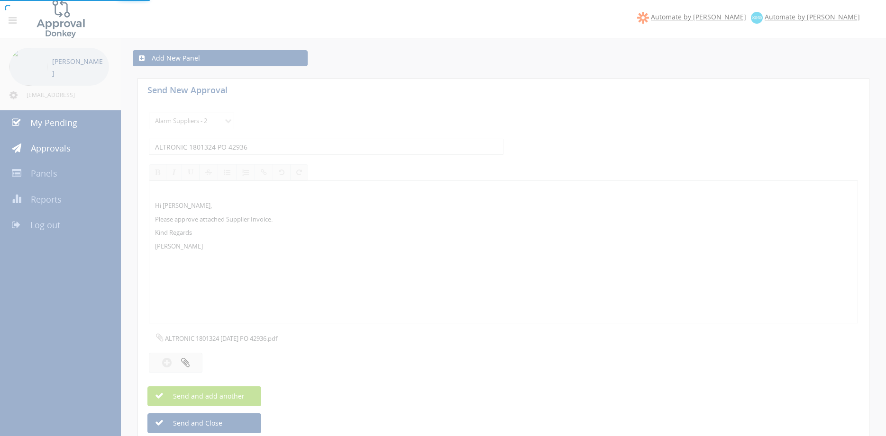
select select
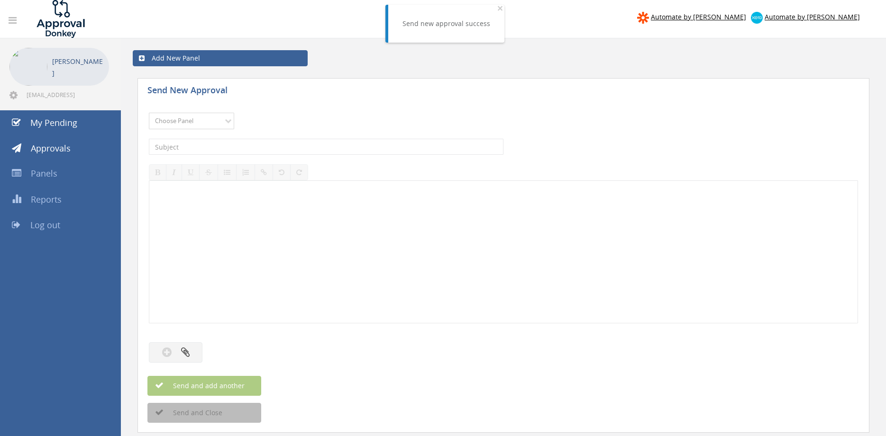
select select "9680"
click option "Alarm Suppliers - 2" at bounding box center [0, 0] width 0 height 0
click at [259, 145] on input "text" at bounding box center [326, 147] width 354 height 16
type input "ALTRONIC 1801292 PO 42934"
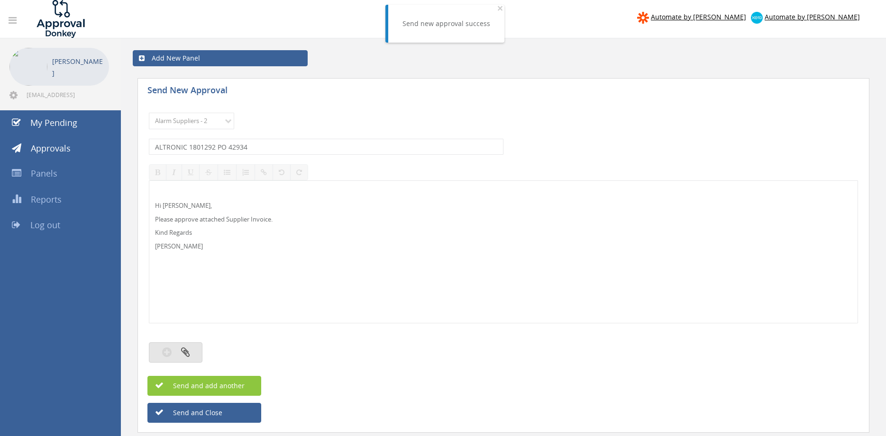
click at [184, 358] on icon "button" at bounding box center [185, 352] width 9 height 11
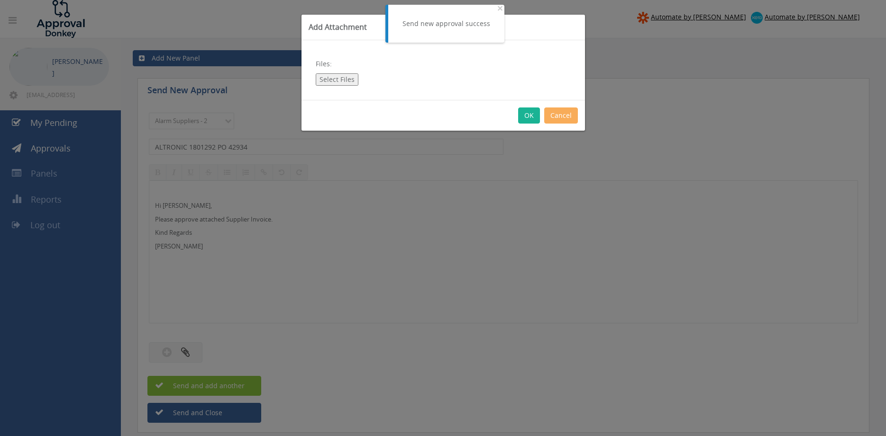
click at [348, 80] on button "Select Files" at bounding box center [337, 79] width 43 height 12
type input "C:\fakepath\ALTRONIC 1801292 [DATE] PO 42934.pdf"
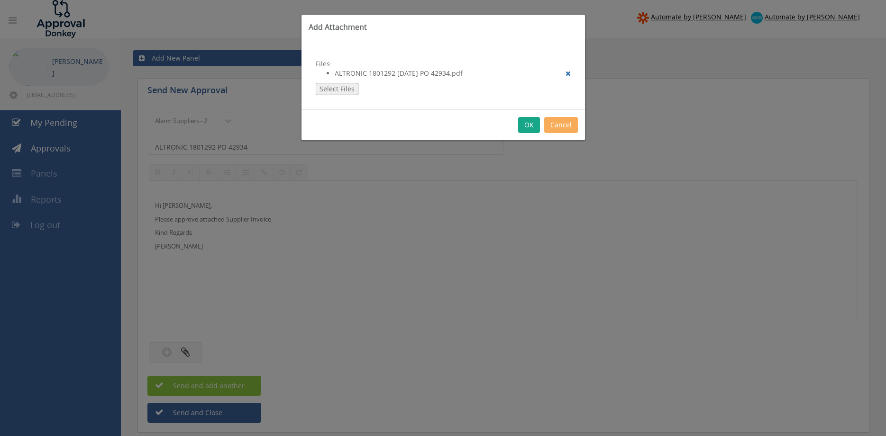
click at [529, 125] on button "OK" at bounding box center [529, 125] width 22 height 16
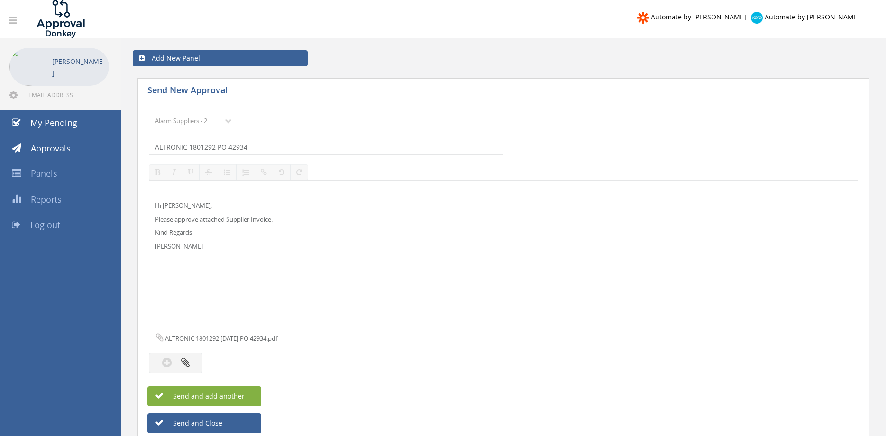
click at [247, 393] on button "Send and add another" at bounding box center [204, 397] width 114 height 20
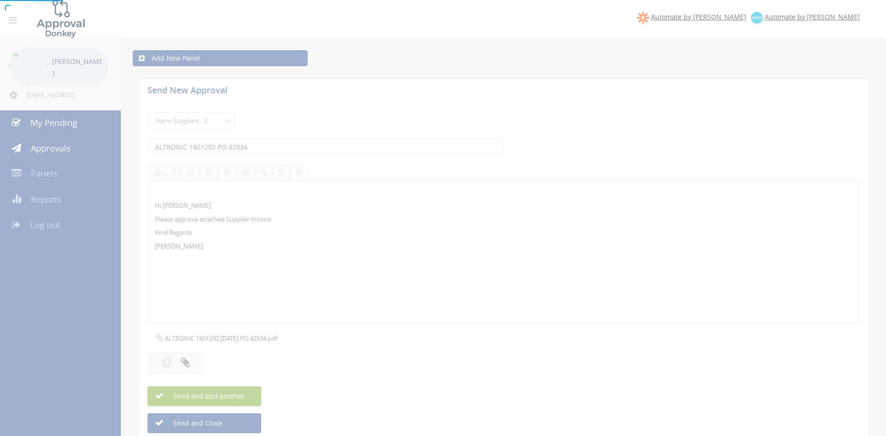
select select
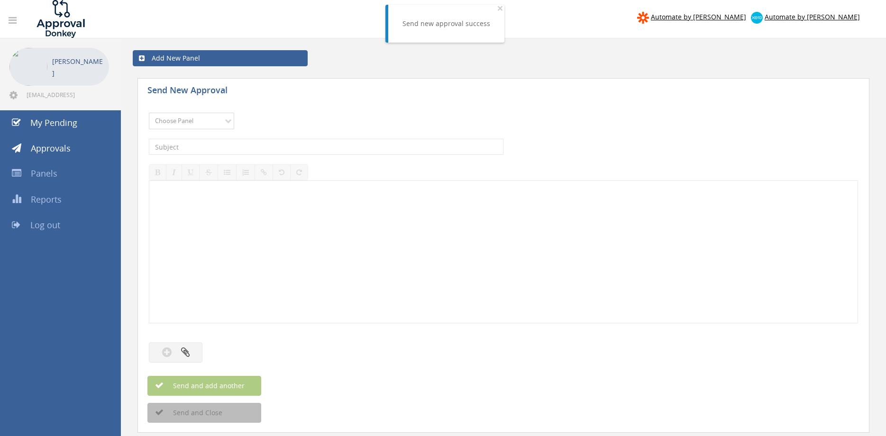
select select "9680"
click option "Alarm Suppliers - 2" at bounding box center [0, 0] width 0 height 0
click at [255, 148] on input "text" at bounding box center [326, 147] width 354 height 16
type input "ALTRONIC 1800984 PO 42909"
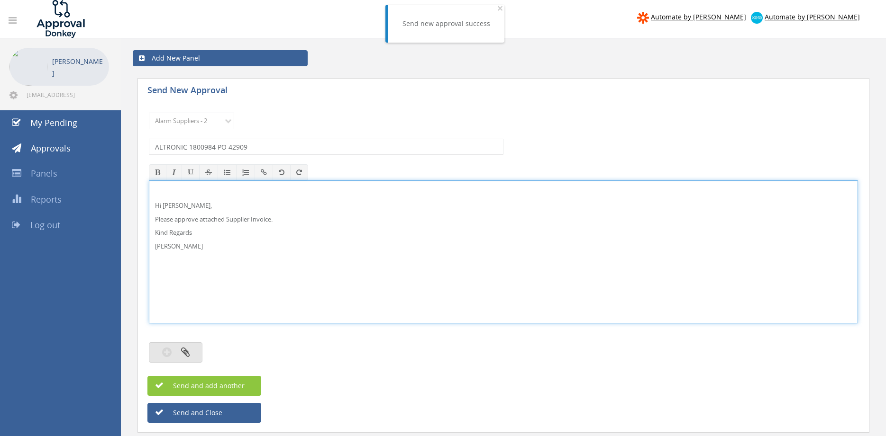
click at [194, 351] on button "button" at bounding box center [176, 353] width 54 height 20
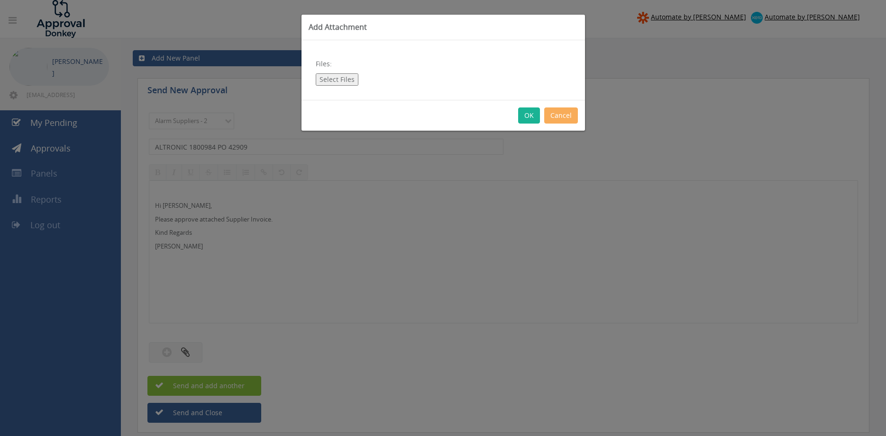
click at [348, 78] on button "Select Files" at bounding box center [337, 79] width 43 height 12
type input "C:\fakepath\ALTRONIC 1800984 [DATE] PO 42909.pdf"
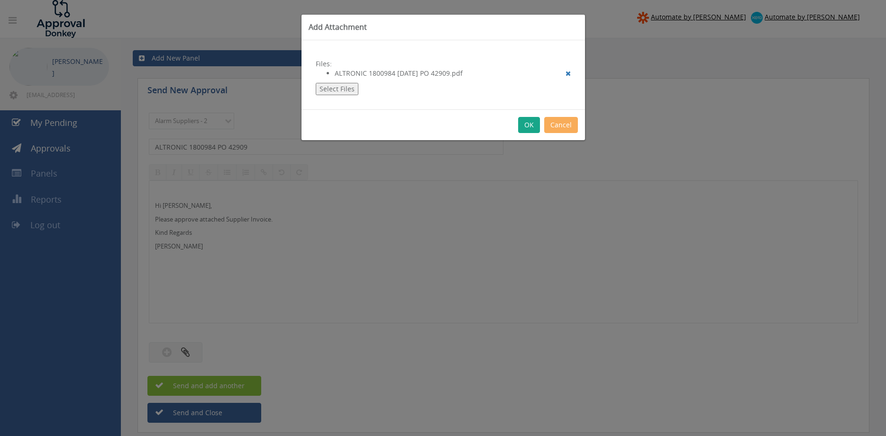
click at [527, 125] on button "OK" at bounding box center [529, 125] width 22 height 16
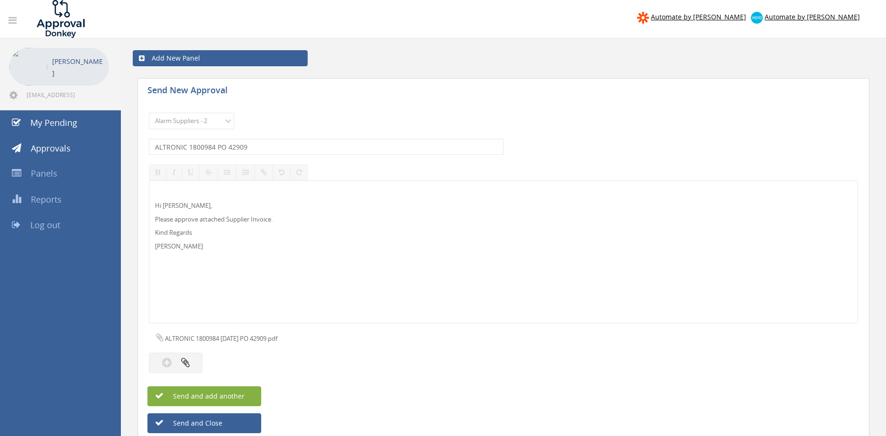
click at [234, 395] on span "Send and add another" at bounding box center [199, 396] width 92 height 9
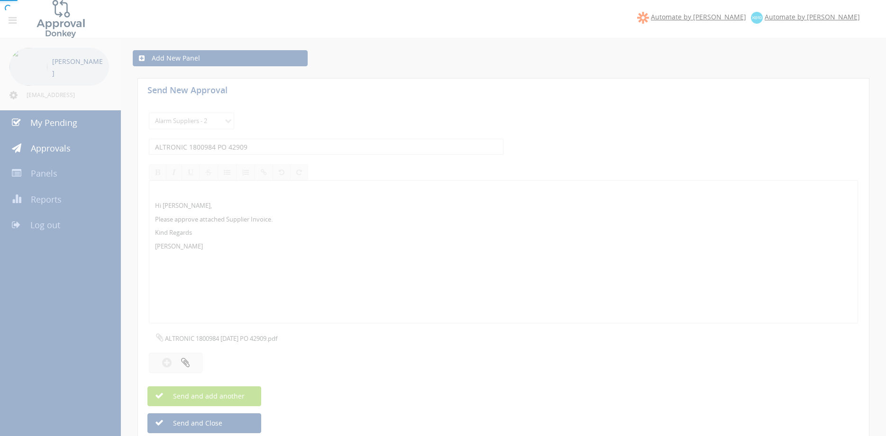
select select
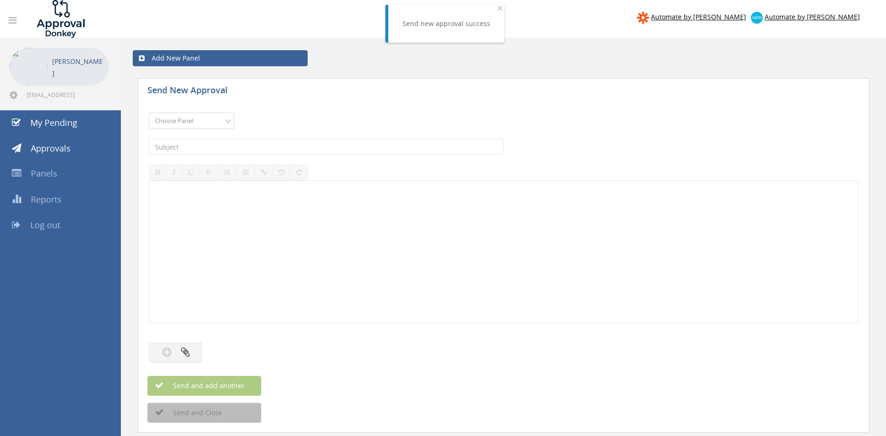
select select "9680"
click option "Alarm Suppliers - 2" at bounding box center [0, 0] width 0 height 0
click at [256, 147] on input "text" at bounding box center [326, 147] width 354 height 16
type input "ALTRONIC 1800975 PO 42909"
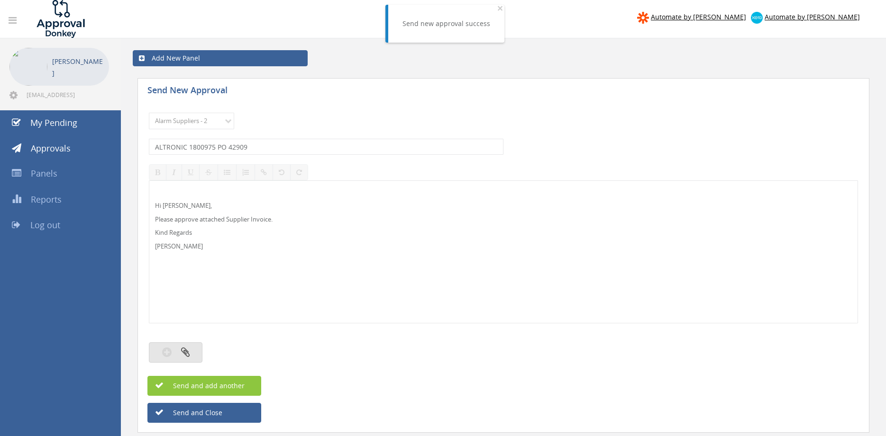
click at [188, 351] on icon "button" at bounding box center [185, 352] width 9 height 11
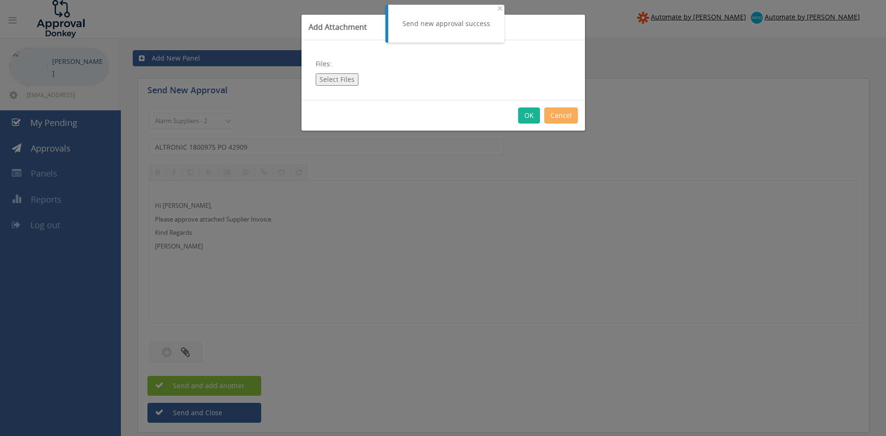
click at [347, 79] on button "Select Files" at bounding box center [337, 79] width 43 height 12
type input "C:\fakepath\ALTRONIC 1800975 [DATE] PO 42909.pdf"
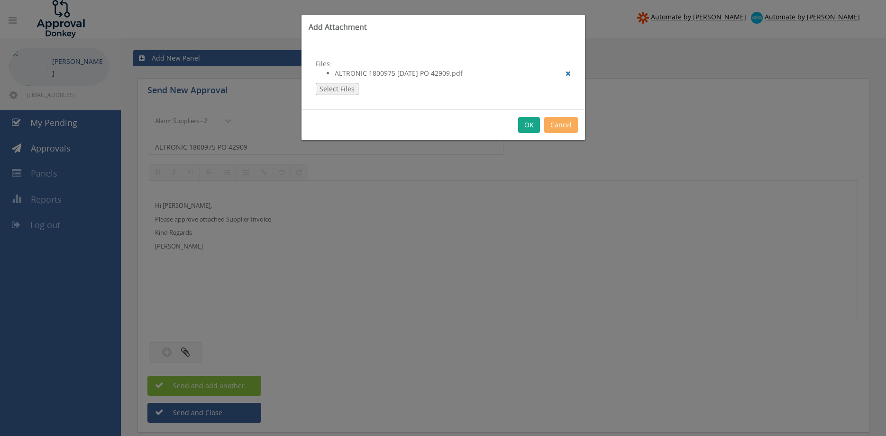
click at [526, 124] on button "OK" at bounding box center [529, 125] width 22 height 16
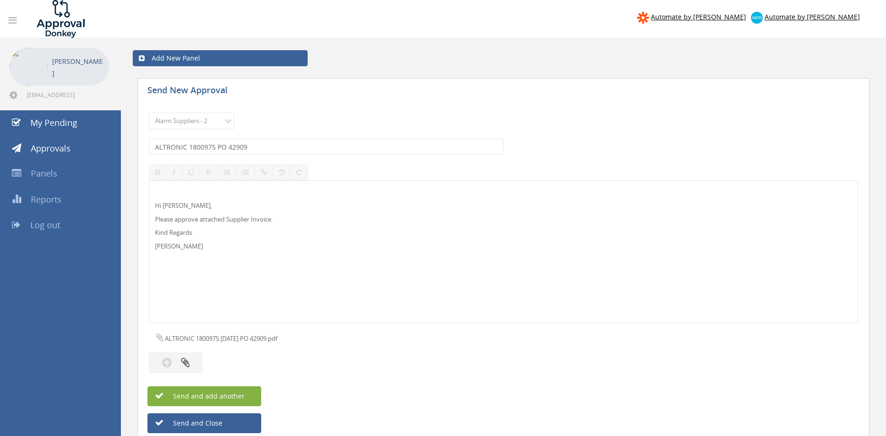
click at [250, 394] on button "Send and add another" at bounding box center [204, 397] width 114 height 20
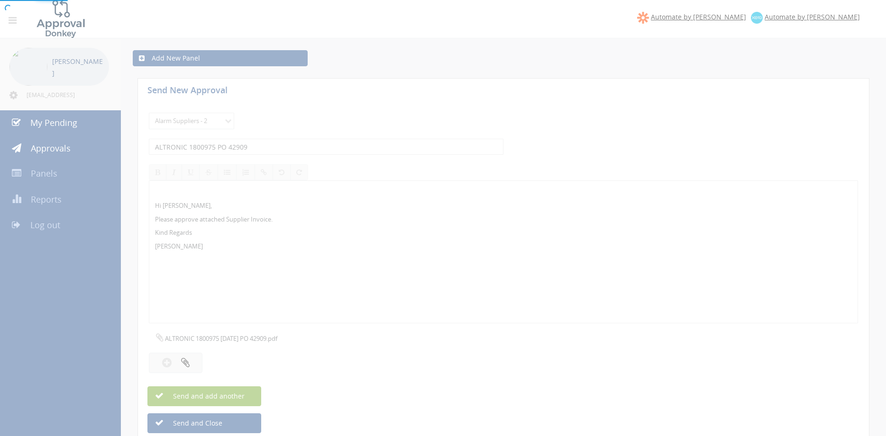
select select
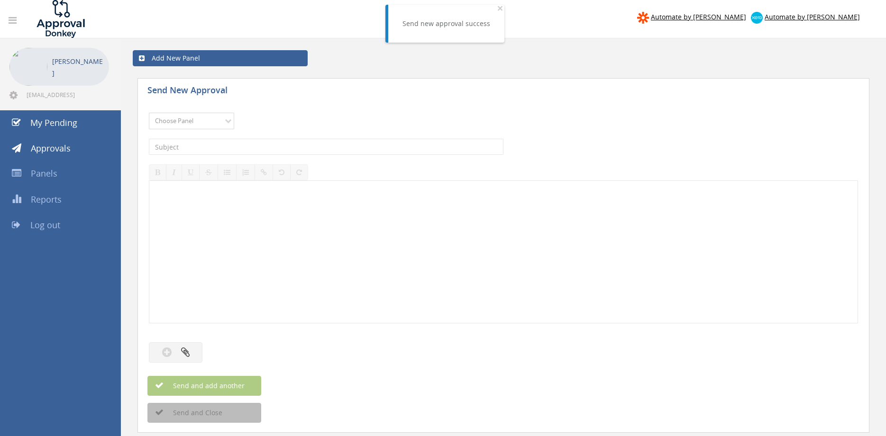
select select "9680"
click option "Alarm Suppliers - 2" at bounding box center [0, 0] width 0 height 0
click at [271, 144] on input "text" at bounding box center [326, 147] width 354 height 16
type input "ALTRONIC 1800936 PO 42908"
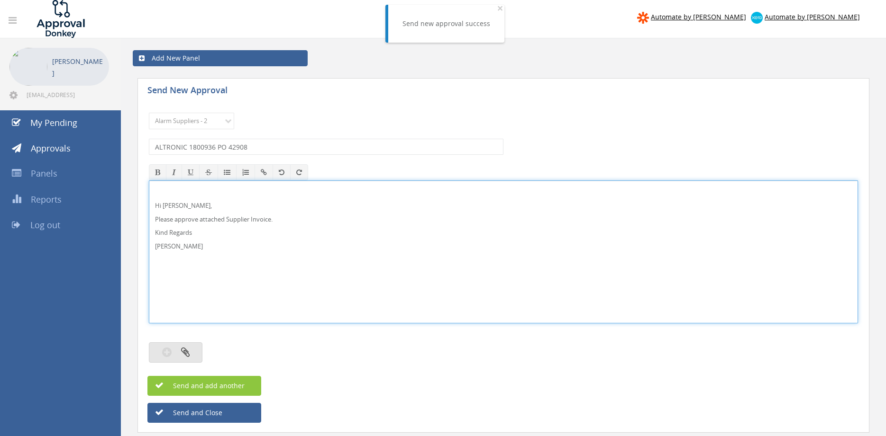
click at [191, 349] on button "button" at bounding box center [176, 353] width 54 height 20
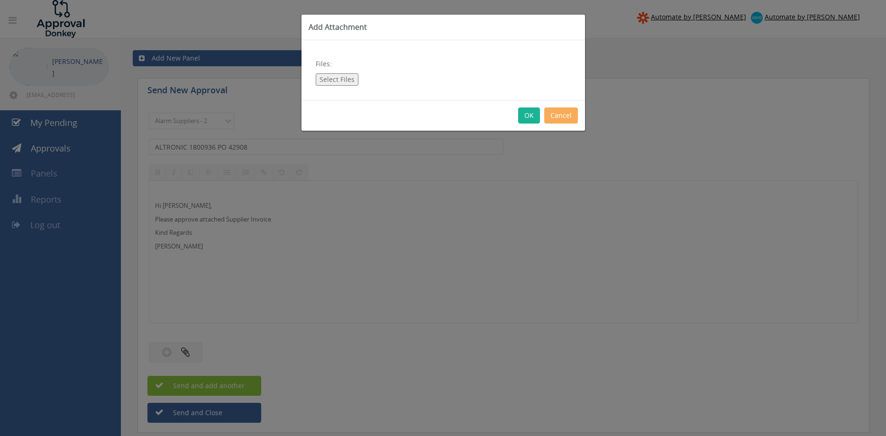
click at [343, 79] on button "Select Files" at bounding box center [337, 79] width 43 height 12
type input "C:\fakepath\ALTRONIC 1800936 [DATE] PO 42908.pdf"
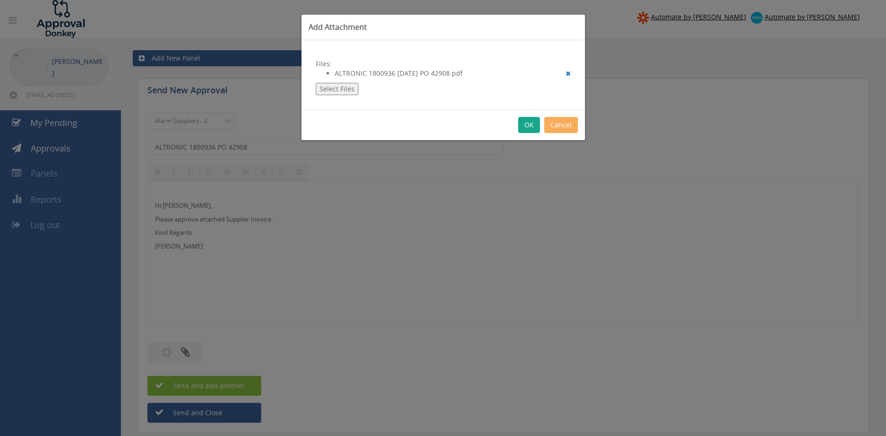
click at [528, 128] on button "OK" at bounding box center [529, 125] width 22 height 16
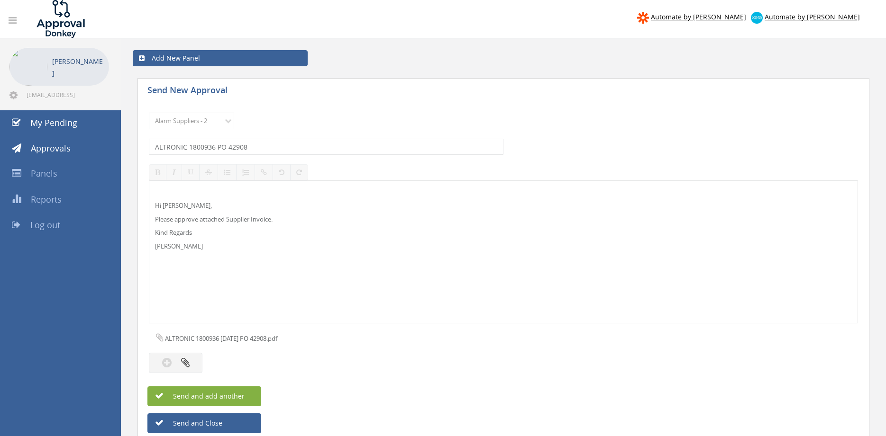
click at [239, 394] on span "Send and add another" at bounding box center [199, 396] width 92 height 9
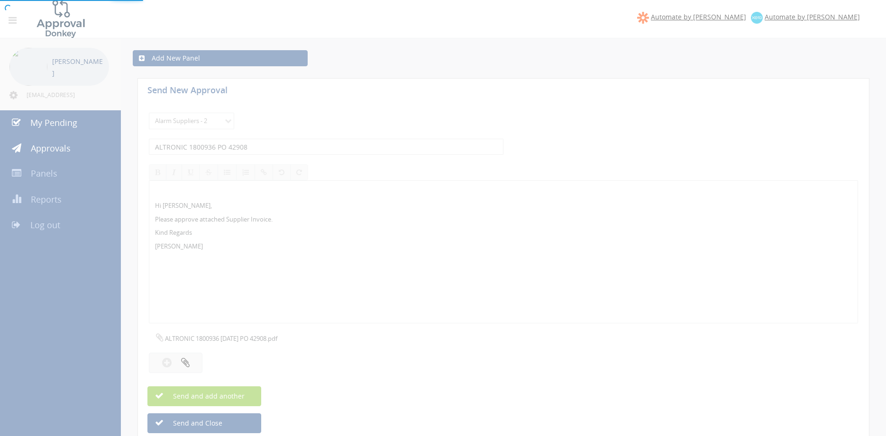
select select
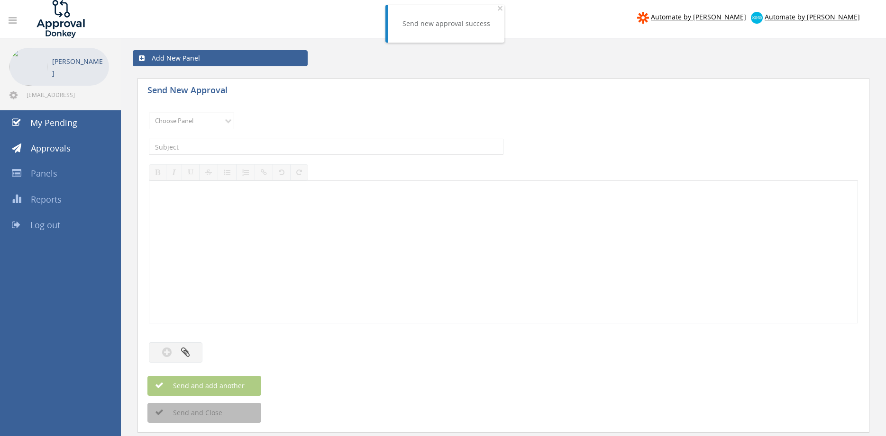
click at [149, 113] on select "Choose Panel Alarm Credits RG - 3 NZ Utilities Cable and SAI Global NZ Alarms-1…" at bounding box center [191, 121] width 85 height 17
select select "9680"
click option "Alarm Suppliers - 2" at bounding box center [0, 0] width 0 height 0
click at [248, 146] on input "text" at bounding box center [326, 147] width 354 height 16
type input "ALTRONIC 1800716 PO 42902"
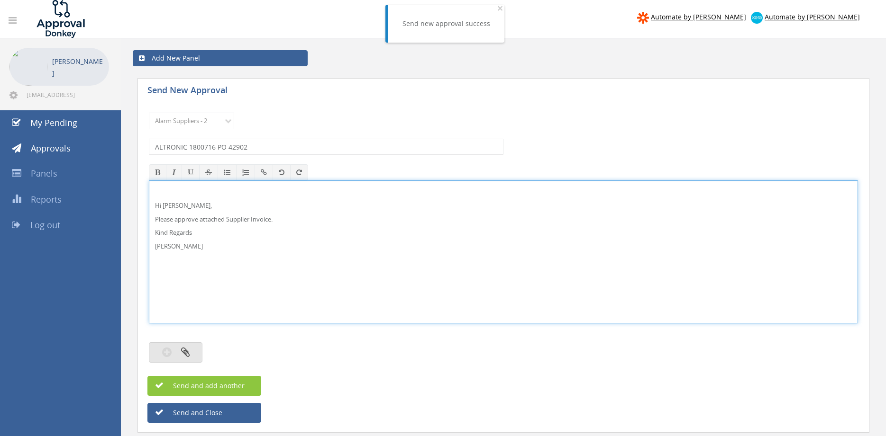
click at [191, 352] on button "button" at bounding box center [176, 353] width 54 height 20
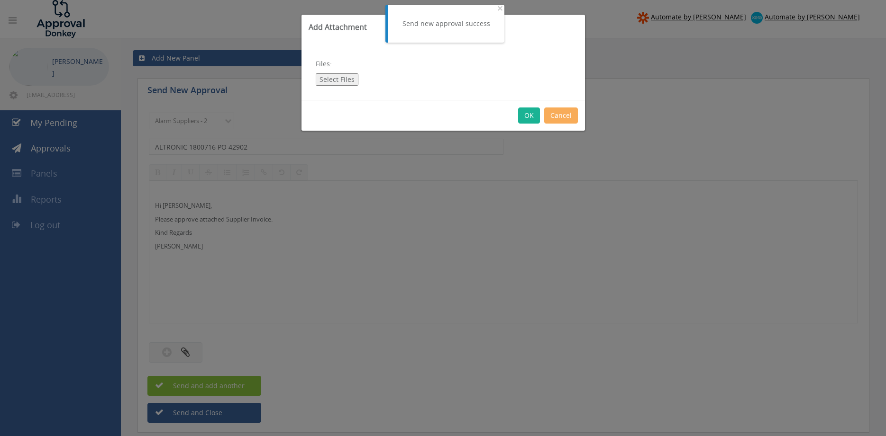
click at [347, 80] on button "Select Files" at bounding box center [337, 79] width 43 height 12
type input "C:\fakepath\ALTRONIC 1800716 [DATE] PO 42902.pdf"
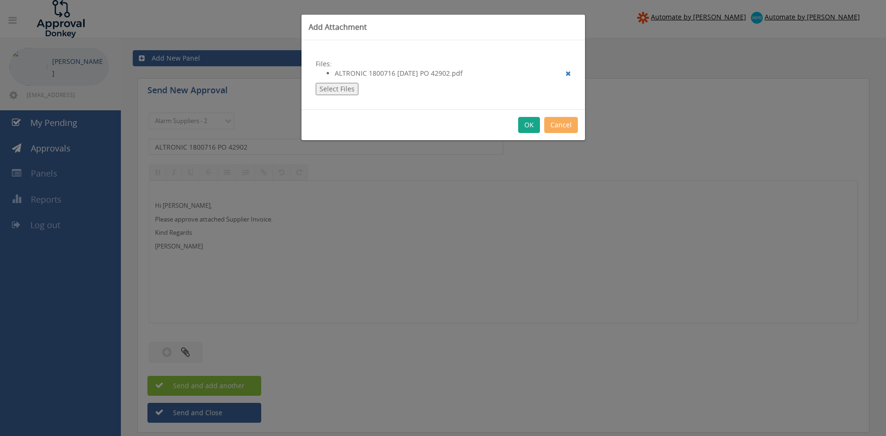
click at [524, 128] on button "OK" at bounding box center [529, 125] width 22 height 16
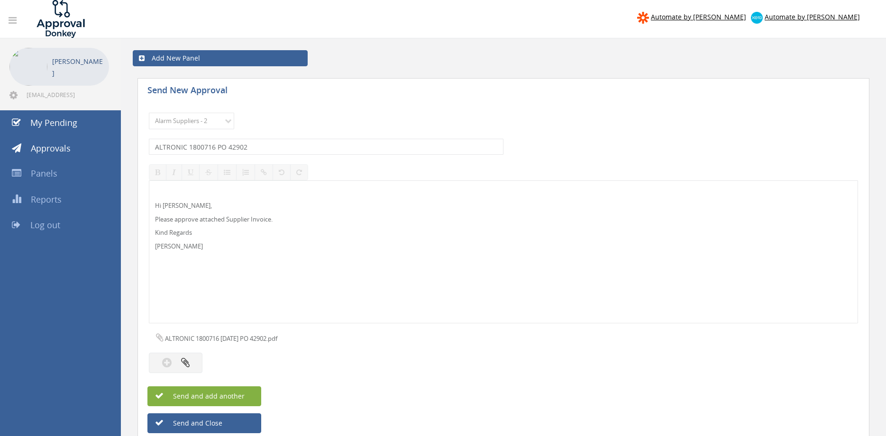
click at [246, 395] on button "Send and add another" at bounding box center [204, 397] width 114 height 20
select select
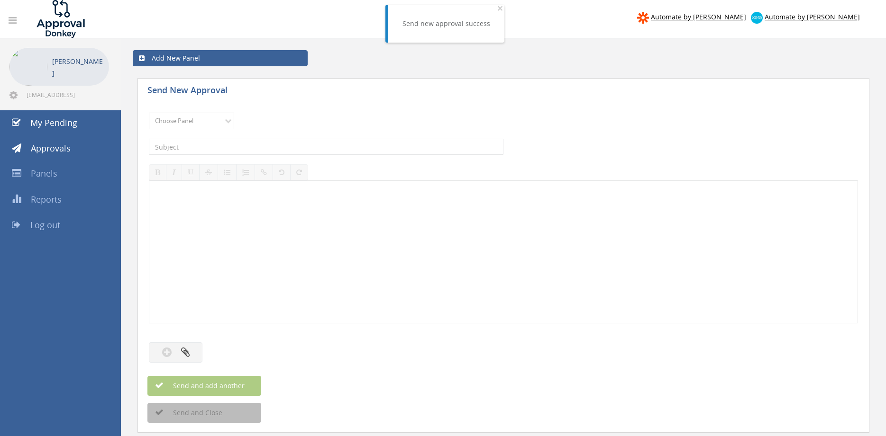
select select "9680"
click option "Alarm Suppliers - 2" at bounding box center [0, 0] width 0 height 0
click at [258, 145] on input "text" at bounding box center [326, 147] width 354 height 16
type input "ALTRONIC 1800664 PO 42893"
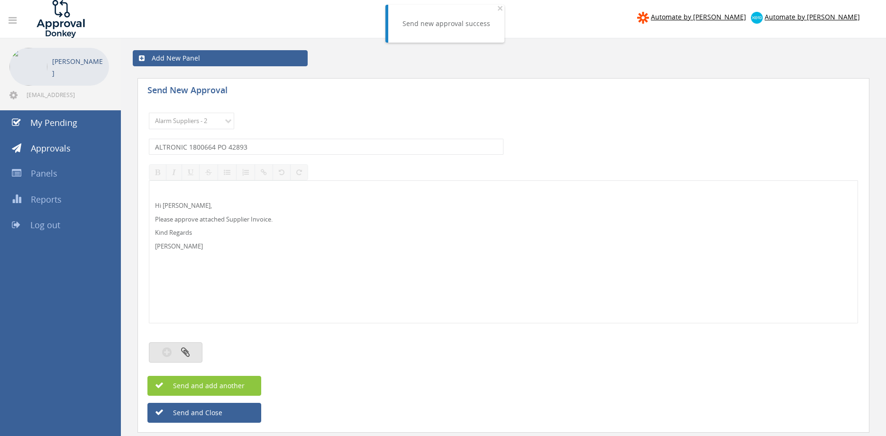
click at [197, 350] on button "button" at bounding box center [176, 353] width 54 height 20
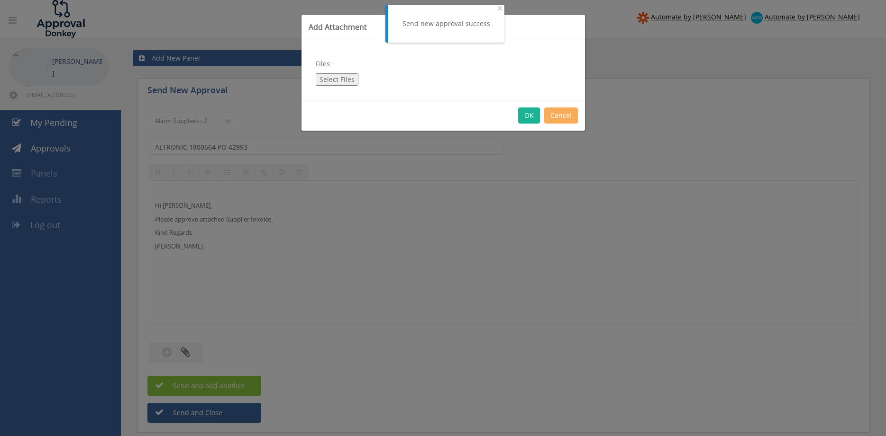
click at [333, 82] on button "Select Files" at bounding box center [337, 79] width 43 height 12
type input "C:\fakepath\ALTRONIC 1800664 [DATE] PO 42893.pdf"
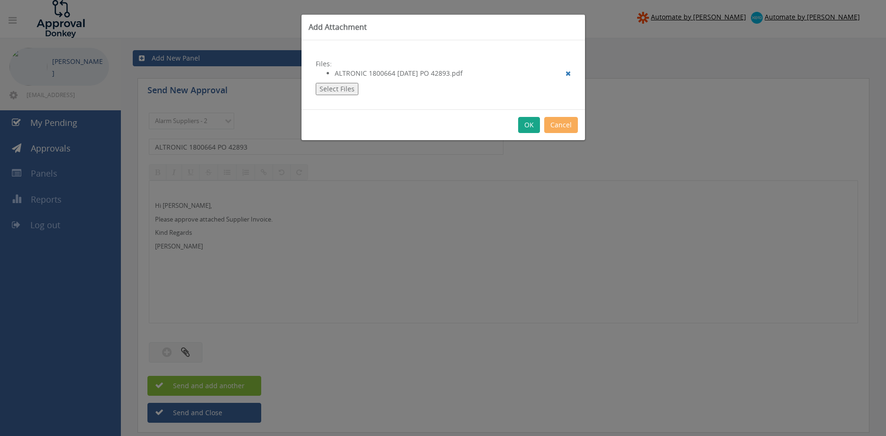
click at [527, 125] on button "OK" at bounding box center [529, 125] width 22 height 16
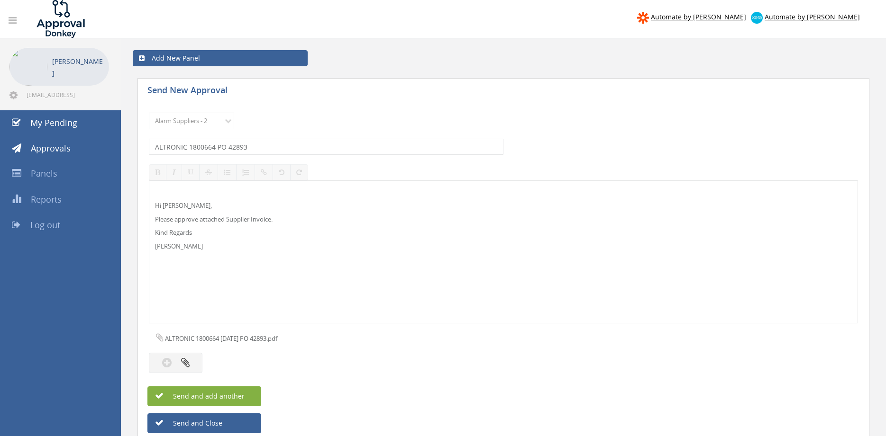
click at [245, 395] on button "Send and add another" at bounding box center [204, 397] width 114 height 20
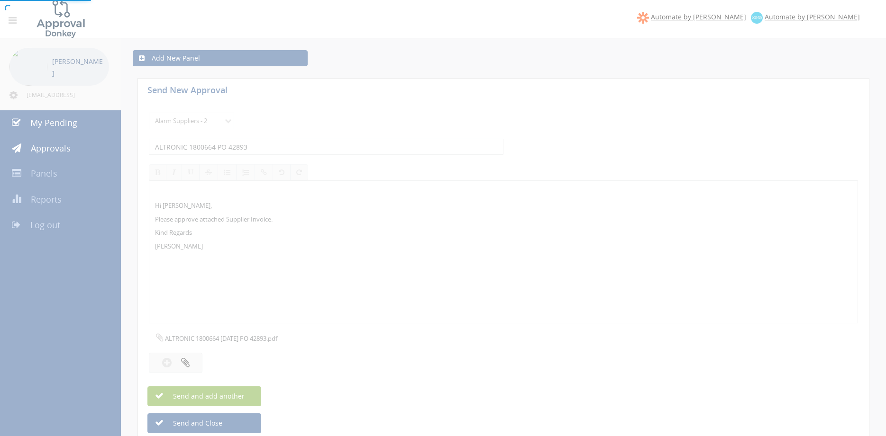
select select
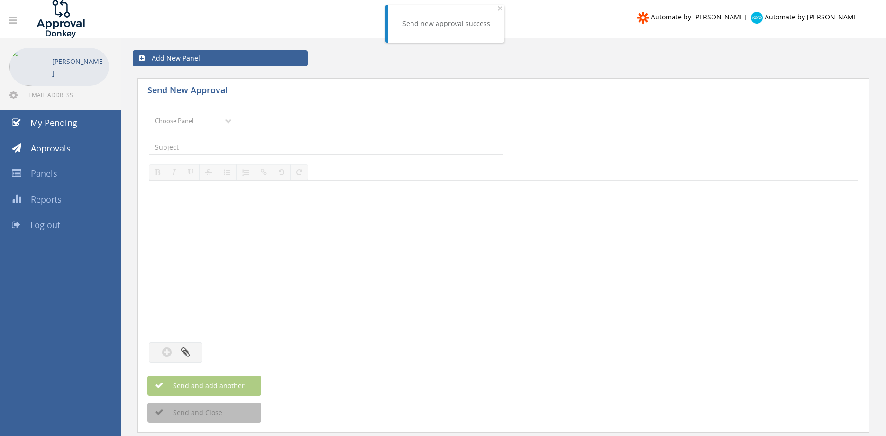
select select "9680"
click option "Alarm Suppliers - 2" at bounding box center [0, 0] width 0 height 0
click at [264, 145] on input "text" at bounding box center [326, 147] width 354 height 16
type input "ALTRONIC 1800601 PO 42887"
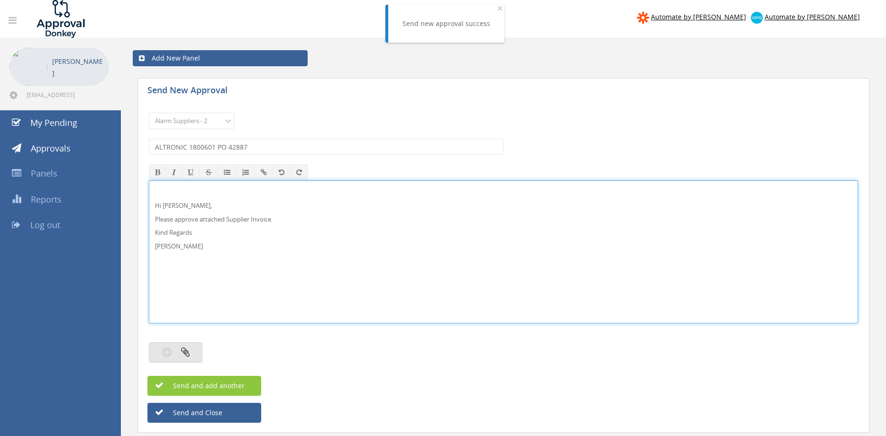
click at [193, 351] on button "button" at bounding box center [176, 353] width 54 height 20
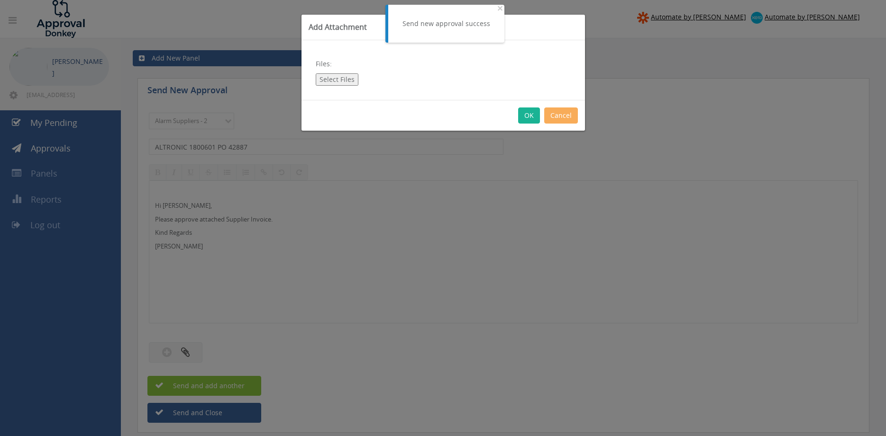
click at [339, 80] on button "Select Files" at bounding box center [337, 79] width 43 height 12
type input "C:\fakepath\ALTRONIC 1800601 [DATE] PO 42887.pdf"
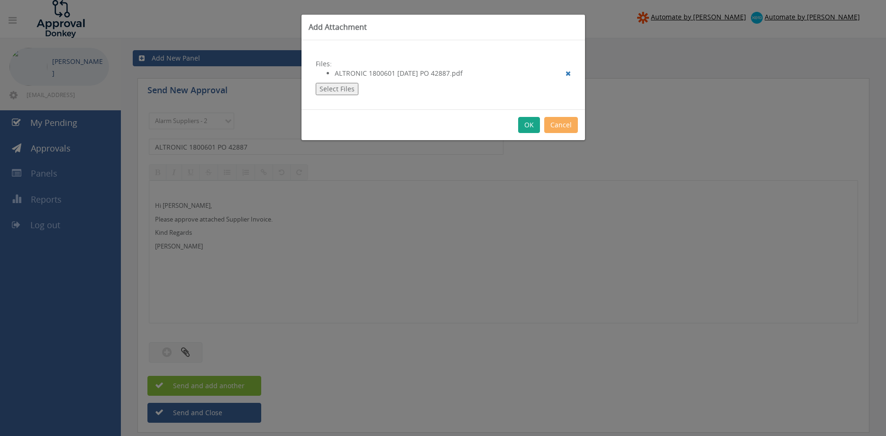
click at [530, 124] on button "OK" at bounding box center [529, 125] width 22 height 16
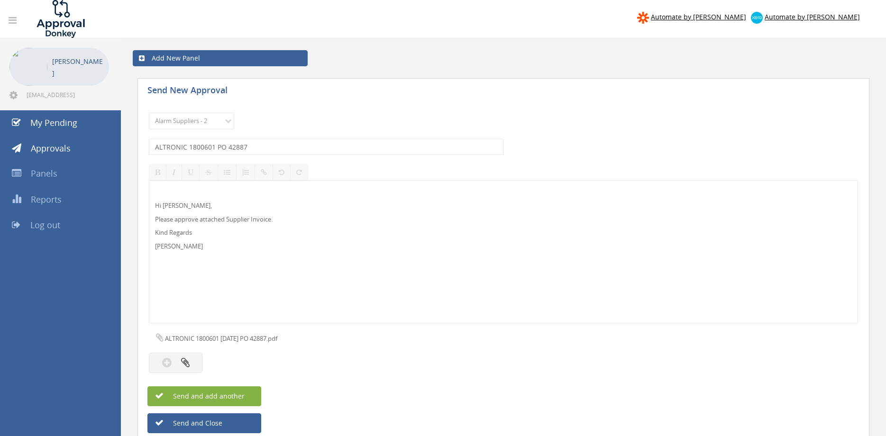
click at [236, 392] on span "Send and add another" at bounding box center [199, 396] width 92 height 9
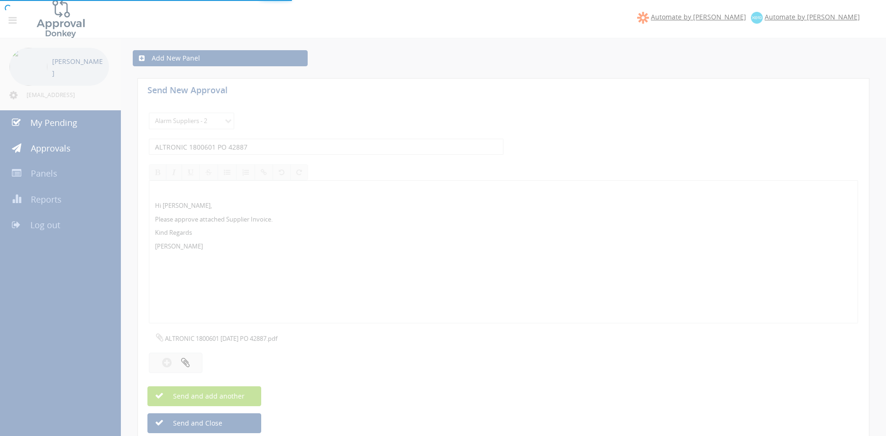
select select
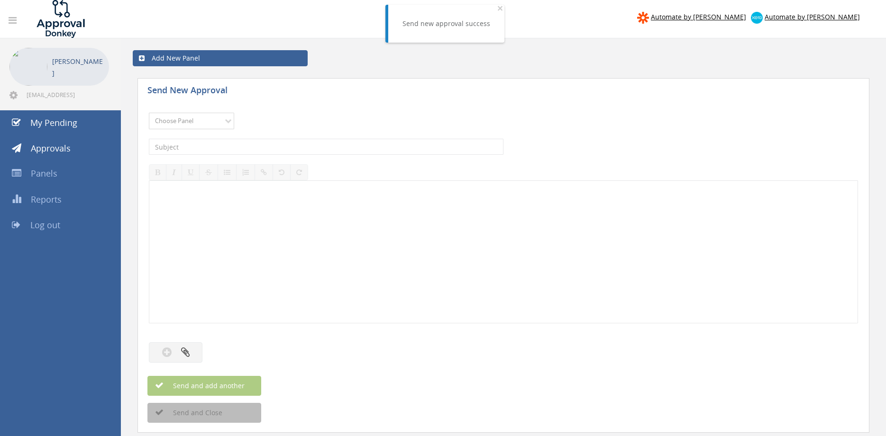
select select "9680"
click option "Alarm Suppliers - 2" at bounding box center [0, 0] width 0 height 0
click at [258, 147] on input "text" at bounding box center [326, 147] width 354 height 16
type input "ALTRONIC 1799998 PO 42840"
click at [218, 254] on div at bounding box center [503, 252] width 708 height 142
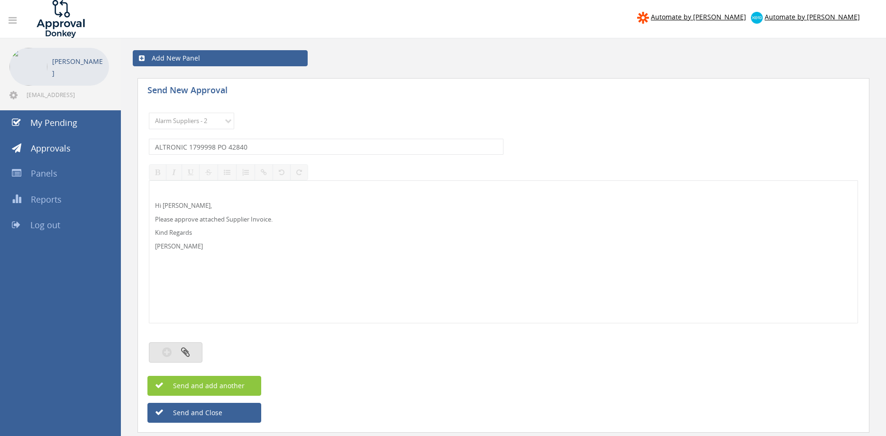
click at [180, 348] on button "button" at bounding box center [176, 353] width 54 height 20
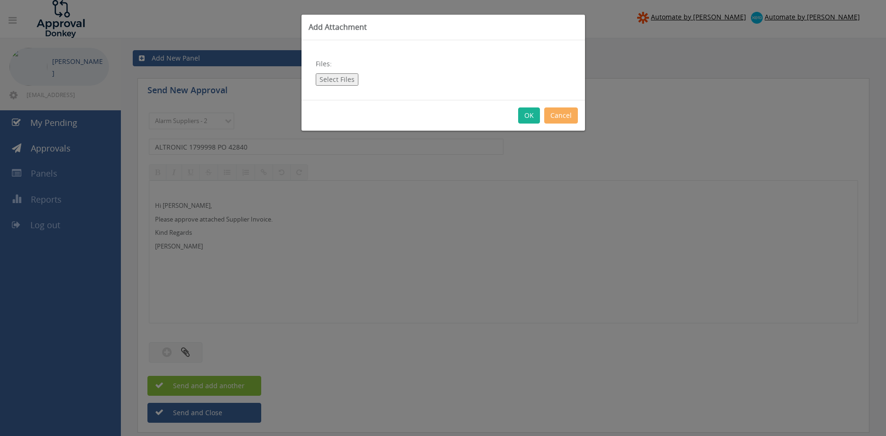
click at [345, 77] on button "Select Files" at bounding box center [337, 79] width 43 height 12
type input "C:\fakepath\ALTRONIC 1799998 [DATE] PO 42840.pdf"
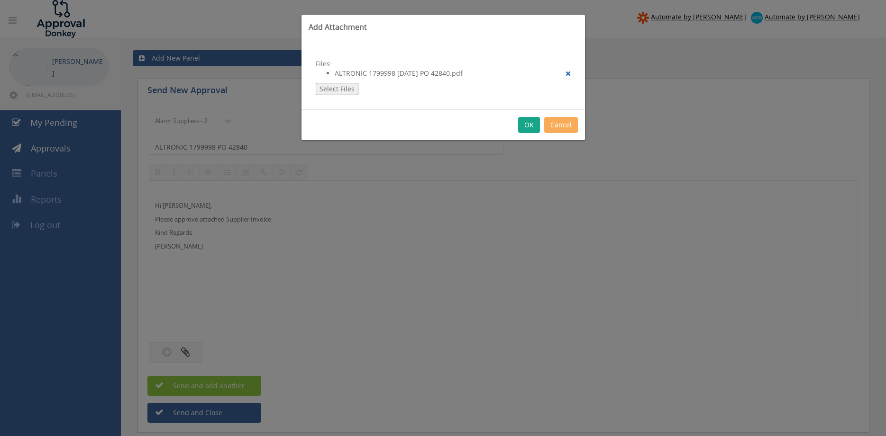
click at [532, 122] on button "OK" at bounding box center [529, 125] width 22 height 16
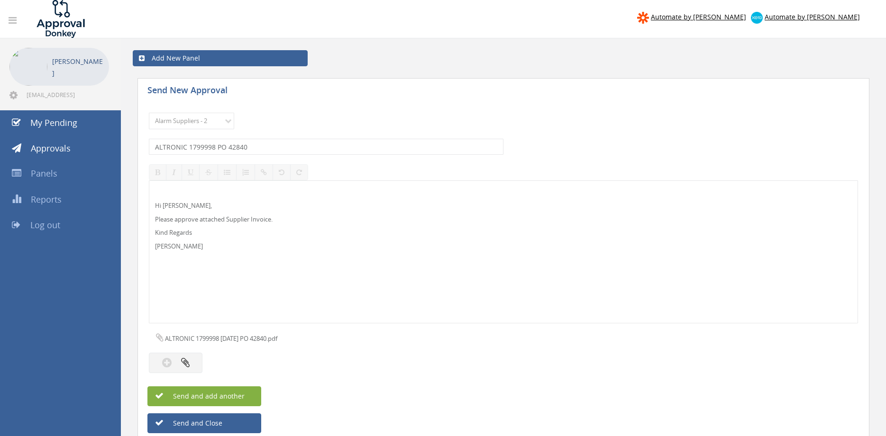
click at [253, 394] on button "Send and add another" at bounding box center [204, 397] width 114 height 20
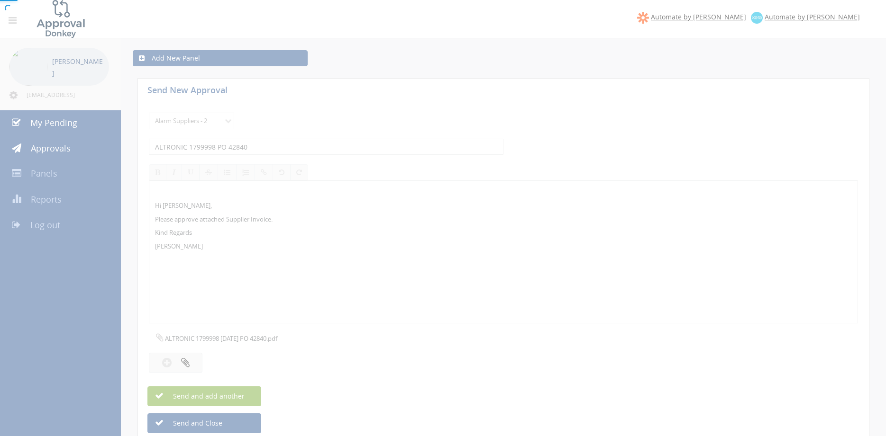
select select
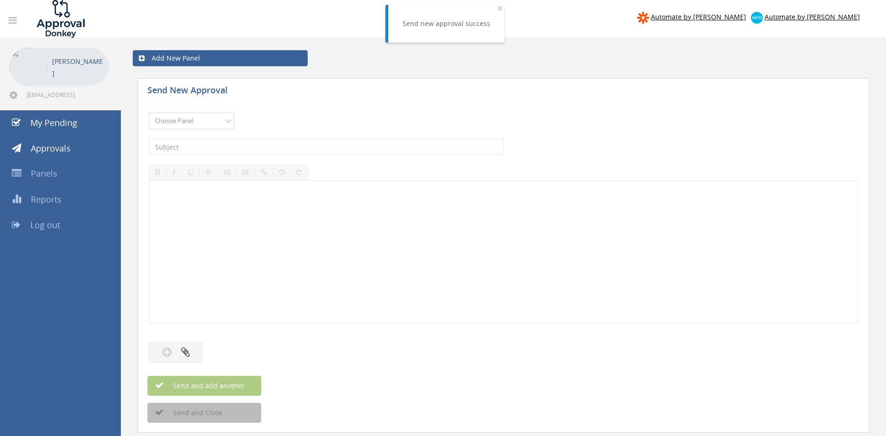
select select "9680"
click option "Alarm Suppliers - 2" at bounding box center [0, 0] width 0 height 0
click at [258, 143] on input "text" at bounding box center [326, 147] width 354 height 16
type input "ALTRONIC 1799997 PO 42840"
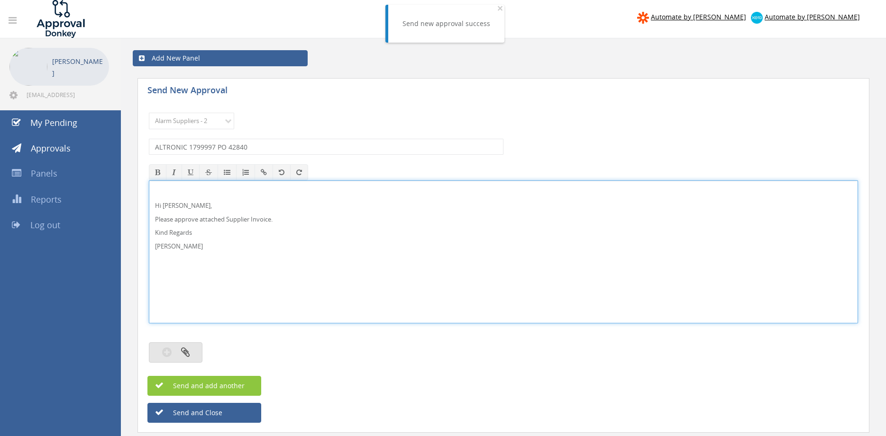
click at [189, 355] on icon "button" at bounding box center [185, 352] width 9 height 11
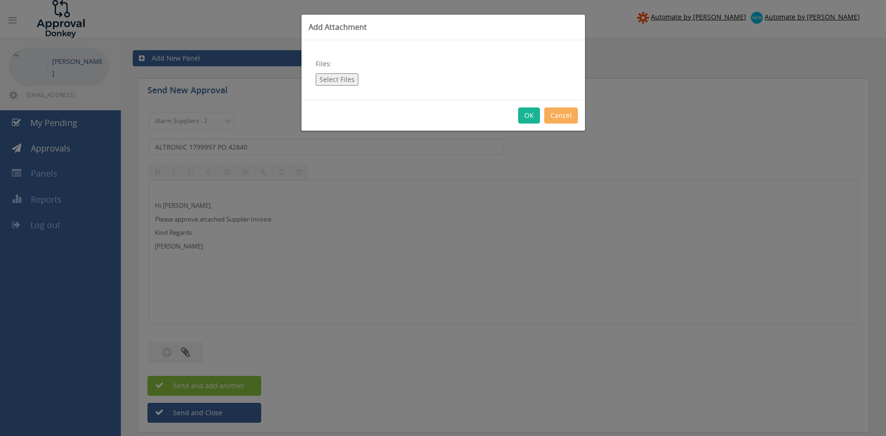
click at [346, 77] on button "Select Files" at bounding box center [337, 79] width 43 height 12
type input "C:\fakepath\ALTRONIC 1799997 [DATE] PO 42840.pdf"
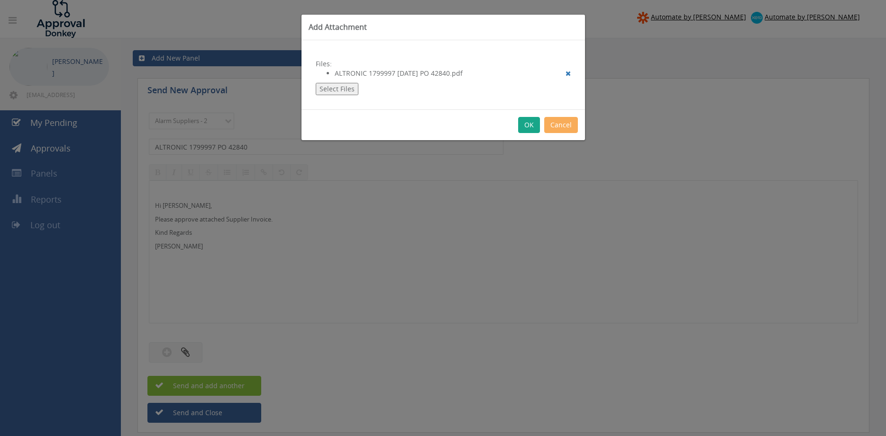
click at [523, 123] on button "OK" at bounding box center [529, 125] width 22 height 16
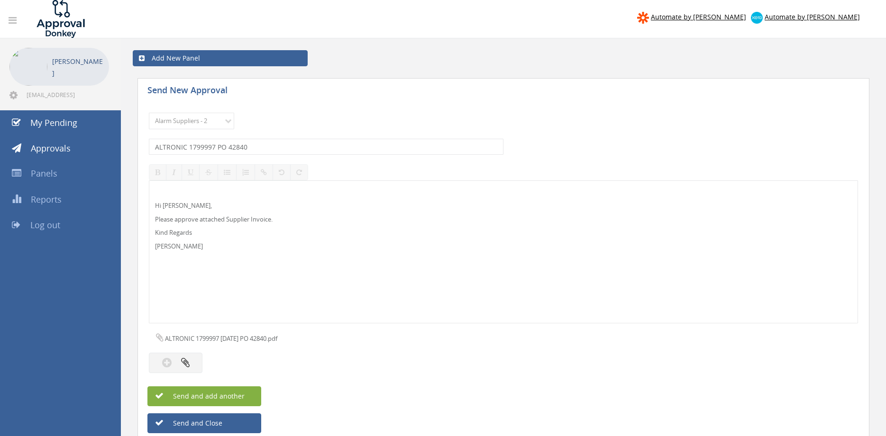
click at [232, 395] on span "Send and add another" at bounding box center [199, 396] width 92 height 9
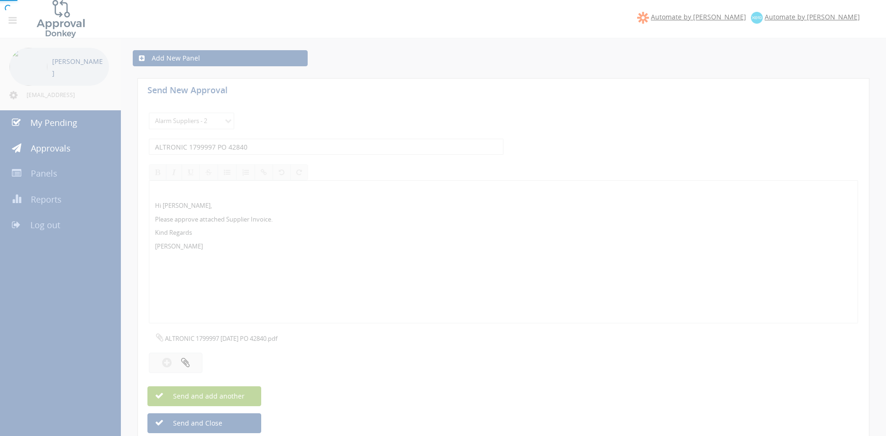
select select
